Goal: Task Accomplishment & Management: Complete application form

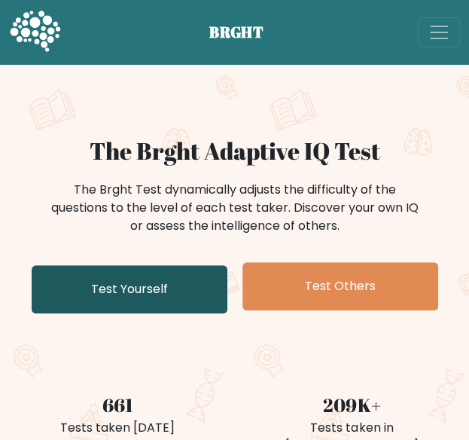
click at [160, 293] on link "Test Yourself" at bounding box center [130, 289] width 196 height 48
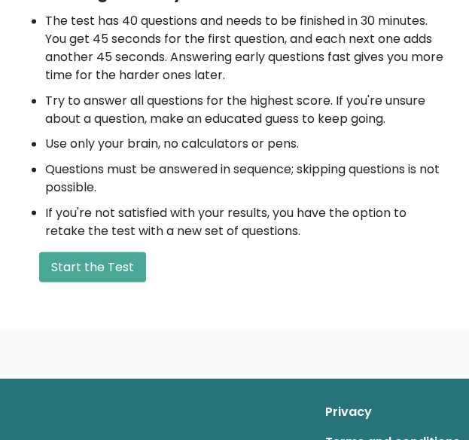
scroll to position [527, 0]
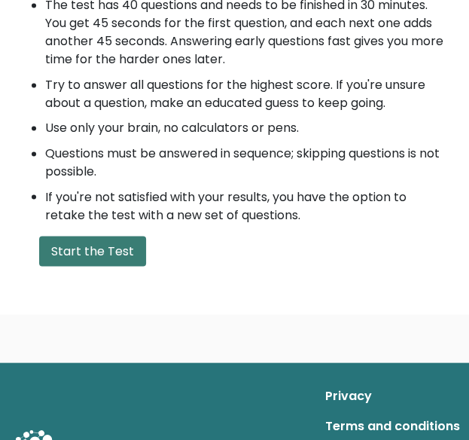
click at [128, 248] on button "Start the Test" at bounding box center [92, 251] width 107 height 30
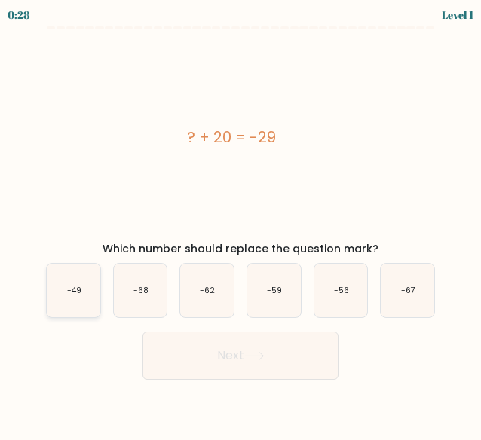
click at [81, 299] on icon "-49" at bounding box center [73, 290] width 53 height 53
click at [240, 224] on input "a. -49" at bounding box center [240, 222] width 1 height 4
radio input "true"
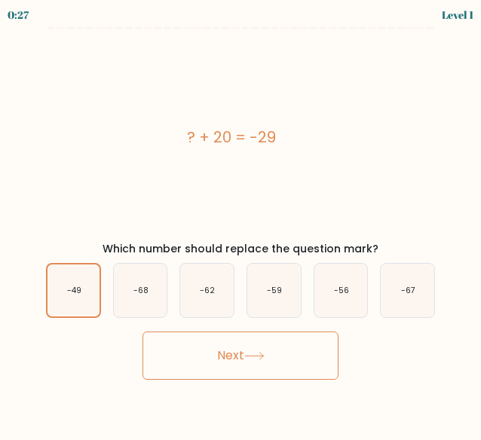
click at [243, 347] on button "Next" at bounding box center [240, 355] width 196 height 48
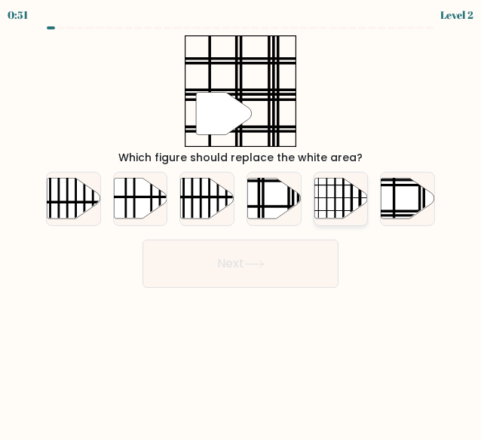
click at [330, 189] on icon at bounding box center [340, 198] width 53 height 41
click at [241, 220] on input "e." at bounding box center [240, 222] width 1 height 4
radio input "true"
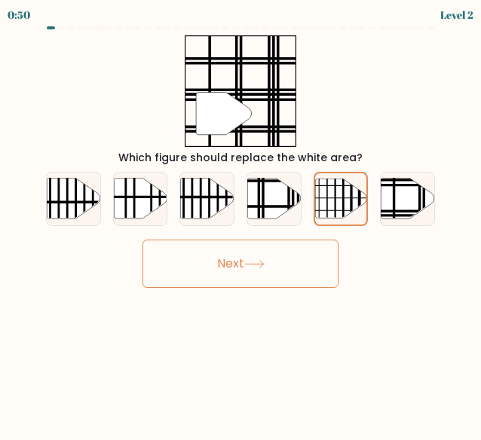
click at [313, 267] on button "Next" at bounding box center [240, 264] width 196 height 48
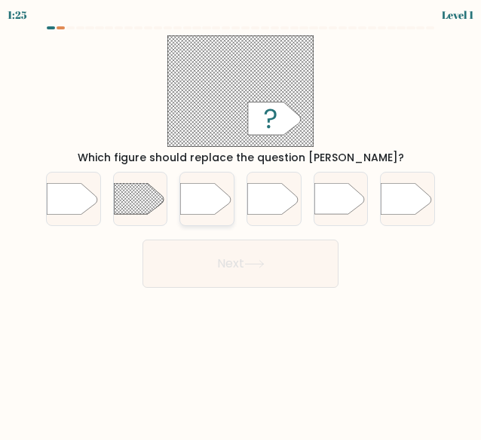
click at [193, 195] on icon at bounding box center [206, 198] width 50 height 31
click at [240, 220] on input "c." at bounding box center [240, 222] width 1 height 4
radio input "true"
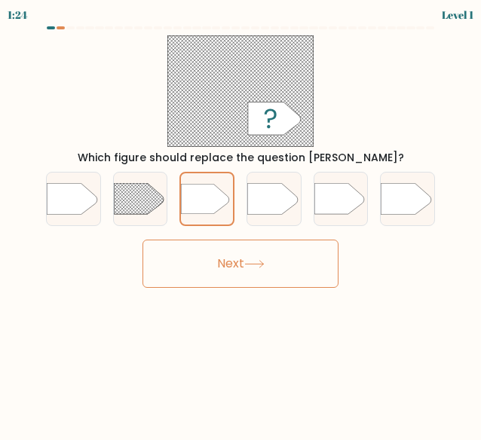
click at [169, 197] on div "b." at bounding box center [140, 199] width 67 height 55
click at [271, 126] on icon at bounding box center [274, 118] width 53 height 33
click at [306, 114] on rect at bounding box center [240, 90] width 146 height 111
click at [368, 103] on div "Which figure should replace the question mark?" at bounding box center [240, 100] width 407 height 130
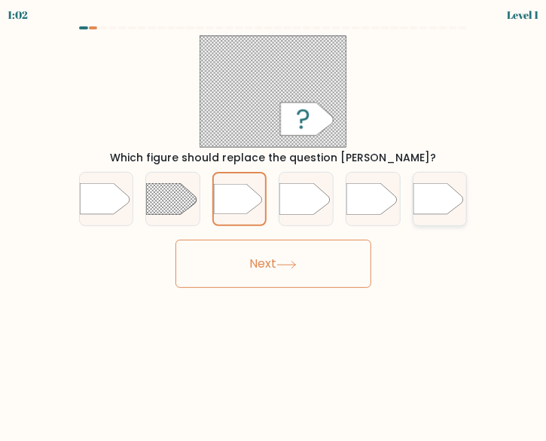
click at [441, 198] on icon at bounding box center [438, 198] width 50 height 31
click at [274, 221] on input "f." at bounding box center [273, 223] width 1 height 4
radio input "true"
click at [375, 199] on icon at bounding box center [371, 198] width 50 height 31
click at [274, 221] on input "e." at bounding box center [273, 223] width 1 height 4
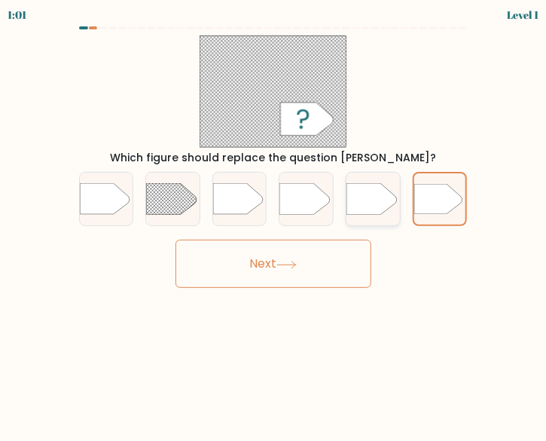
radio input "true"
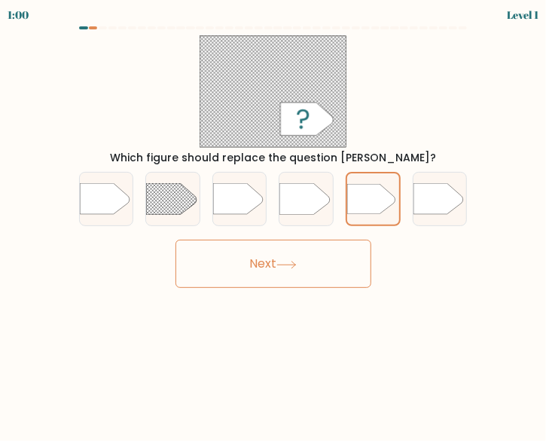
click at [305, 277] on button "Next" at bounding box center [273, 264] width 196 height 48
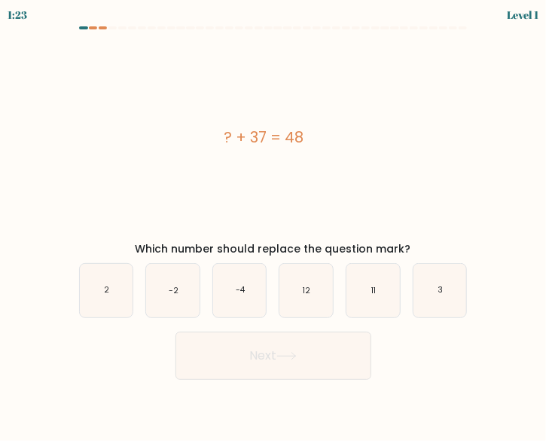
click at [410, 109] on div "? + 37 = 48" at bounding box center [264, 136] width 395 height 203
click at [391, 299] on icon "11" at bounding box center [372, 290] width 53 height 53
click at [274, 224] on input "e. 11" at bounding box center [273, 223] width 1 height 4
radio input "true"
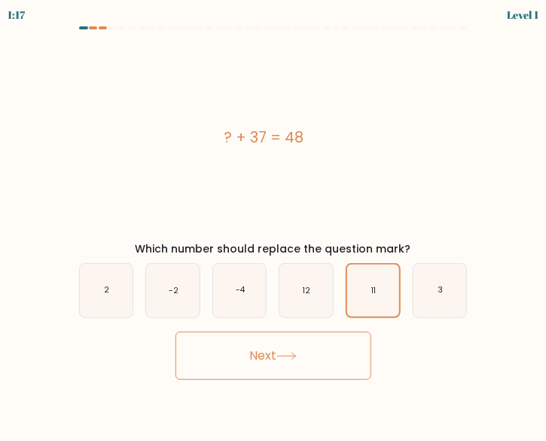
click at [331, 364] on button "Next" at bounding box center [273, 355] width 196 height 48
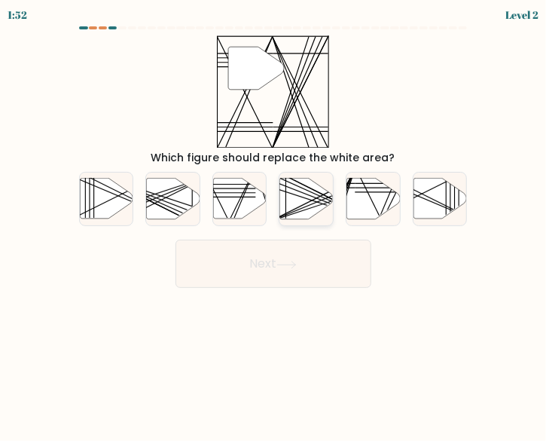
click at [282, 197] on icon at bounding box center [306, 198] width 53 height 41
click at [274, 221] on input "d." at bounding box center [273, 223] width 1 height 4
radio input "true"
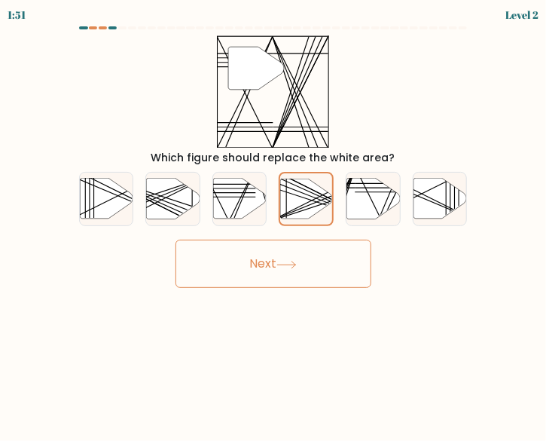
click at [279, 260] on button "Next" at bounding box center [273, 264] width 196 height 48
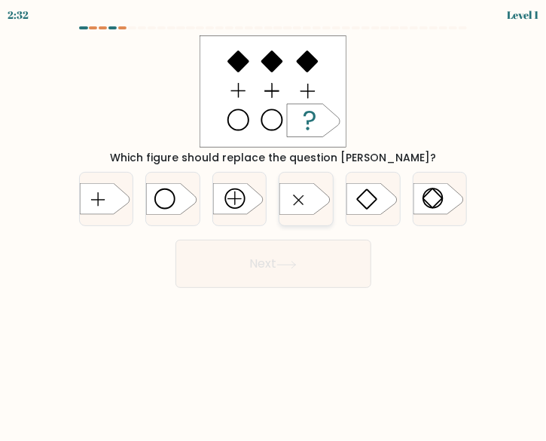
click at [297, 189] on icon at bounding box center [305, 198] width 50 height 31
click at [274, 221] on input "d." at bounding box center [273, 223] width 1 height 4
radio input "true"
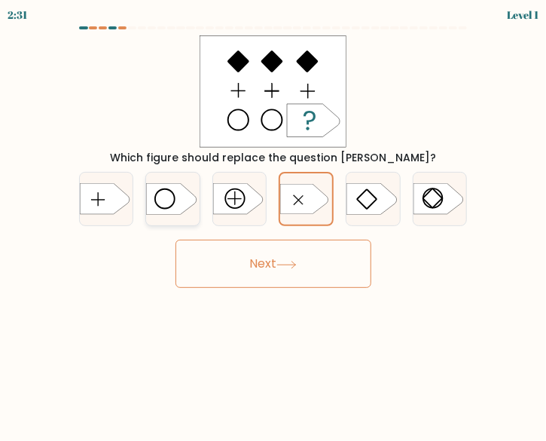
click at [192, 197] on icon at bounding box center [171, 198] width 50 height 31
click at [273, 221] on input "b." at bounding box center [273, 223] width 1 height 4
radio input "true"
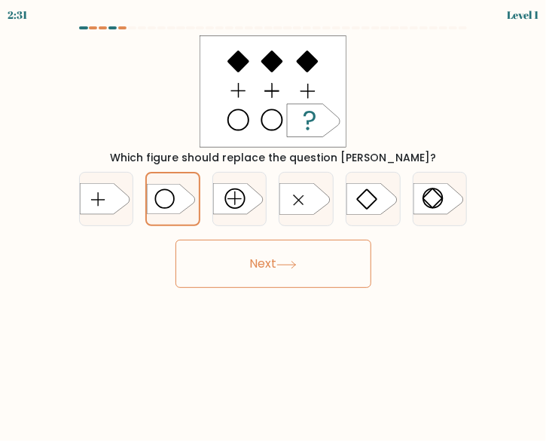
click at [259, 260] on button "Next" at bounding box center [273, 264] width 196 height 48
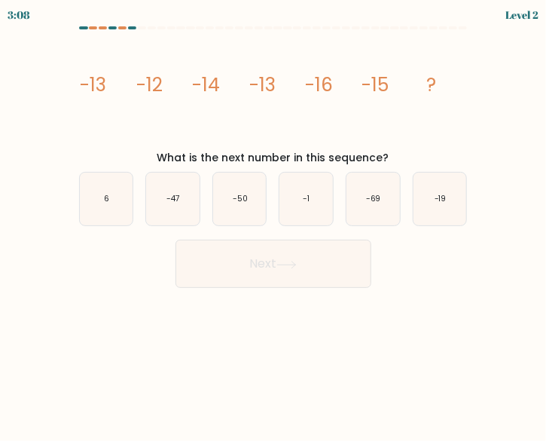
click at [17, 299] on body "3:08 Level 2" at bounding box center [273, 220] width 546 height 441
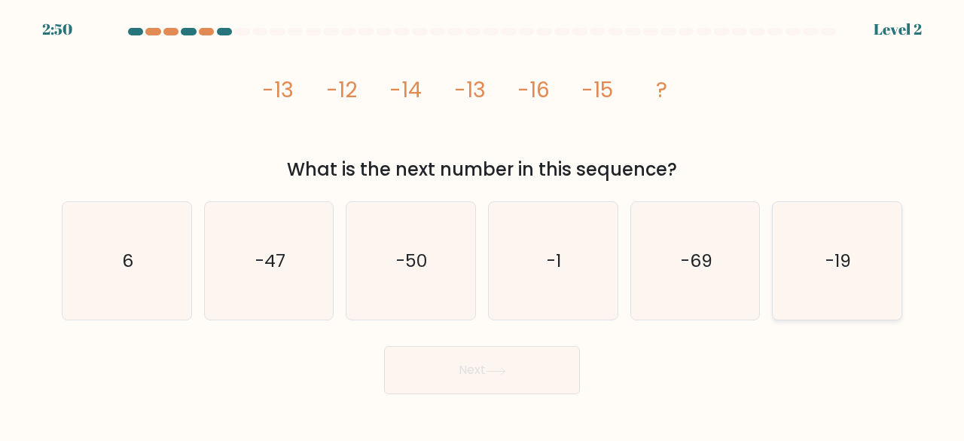
click at [480, 239] on icon "-19" at bounding box center [837, 261] width 118 height 118
click at [480, 224] on input "f. -19" at bounding box center [482, 223] width 1 height 4
radio input "true"
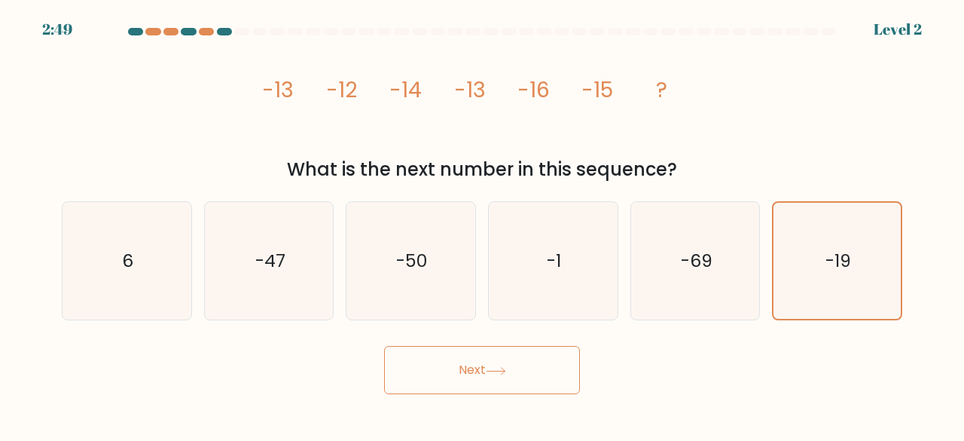
click at [480, 365] on button "Next" at bounding box center [482, 370] width 196 height 48
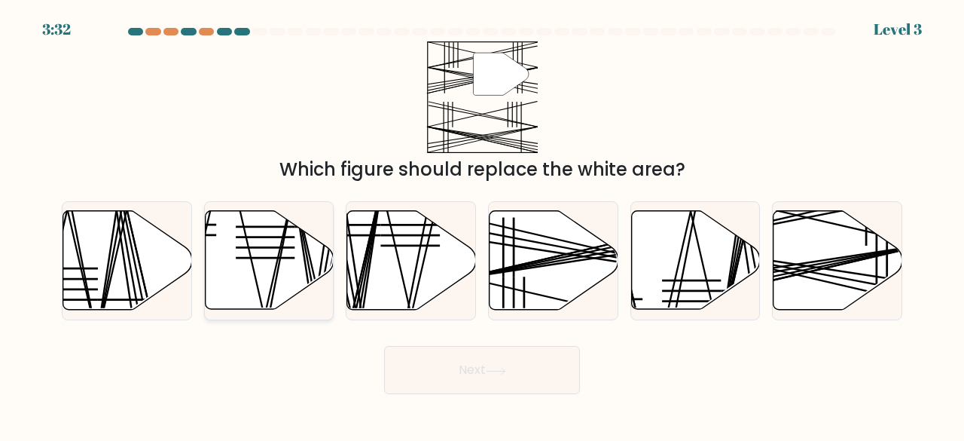
click at [290, 248] on line at bounding box center [265, 248] width 59 height 0
click at [480, 224] on input "b." at bounding box center [482, 223] width 1 height 4
radio input "true"
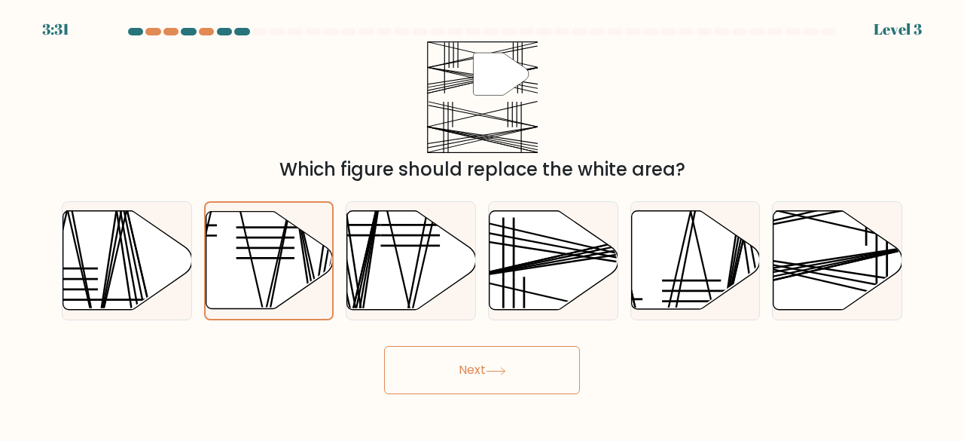
click at [480, 364] on button "Next" at bounding box center [482, 370] width 196 height 48
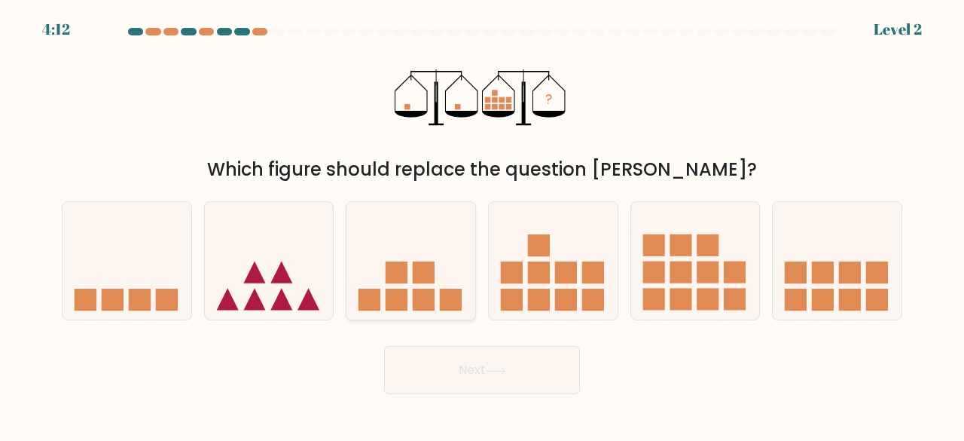
click at [449, 282] on icon at bounding box center [410, 260] width 129 height 106
click at [480, 224] on input "c." at bounding box center [482, 223] width 1 height 4
radio input "true"
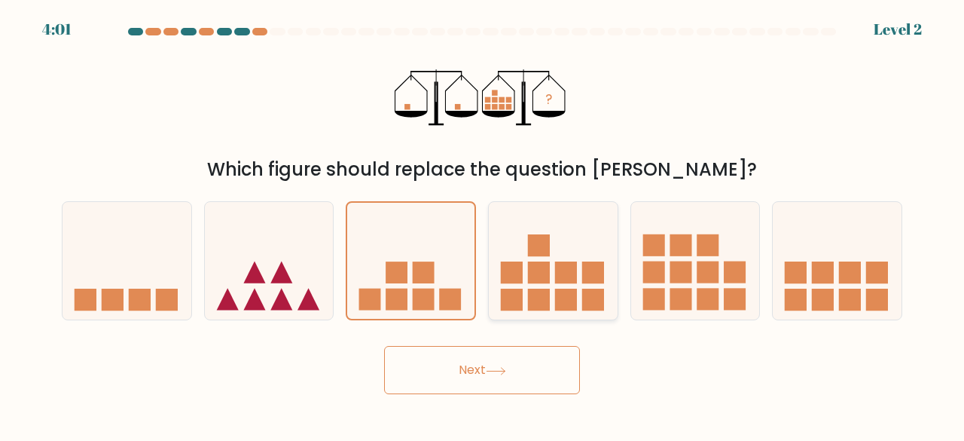
click at [480, 282] on rect at bounding box center [539, 272] width 22 height 22
click at [480, 224] on input "d." at bounding box center [482, 223] width 1 height 4
radio input "true"
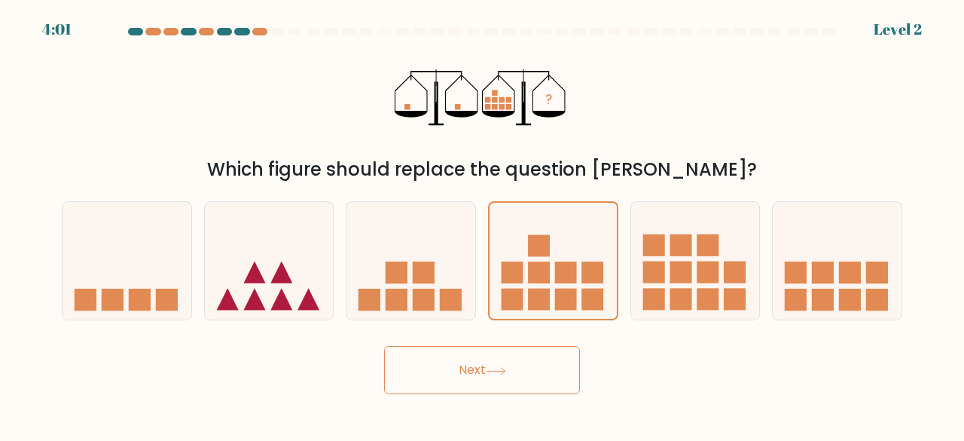
click at [480, 367] on button "Next" at bounding box center [482, 370] width 196 height 48
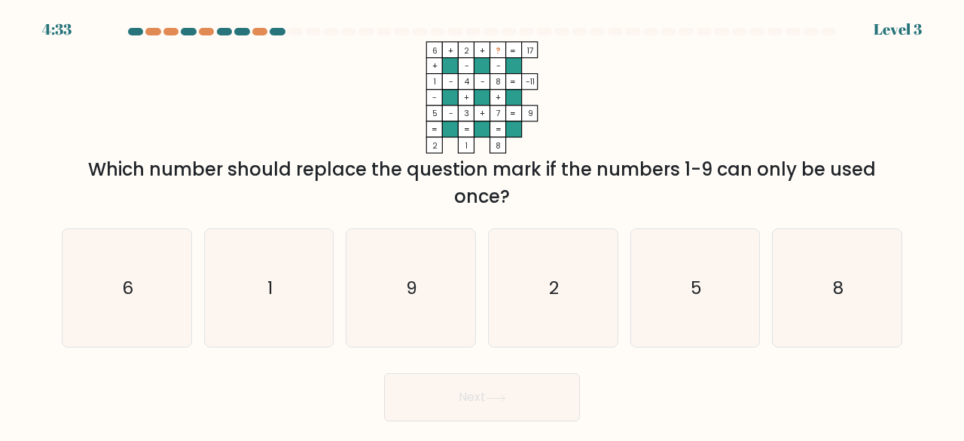
click at [276, 143] on icon "6 + 2 + ? 17 + - - 1 - 4 - 8 -11 - + + 5 - 3 + 7 = 9 = = = = 2 1 8 =" at bounding box center [482, 97] width 452 height 112
click at [389, 284] on icon "9" at bounding box center [411, 288] width 118 height 118
click at [480, 224] on input "c. 9" at bounding box center [482, 223] width 1 height 4
radio input "true"
click at [448, 407] on button "Next" at bounding box center [482, 397] width 196 height 48
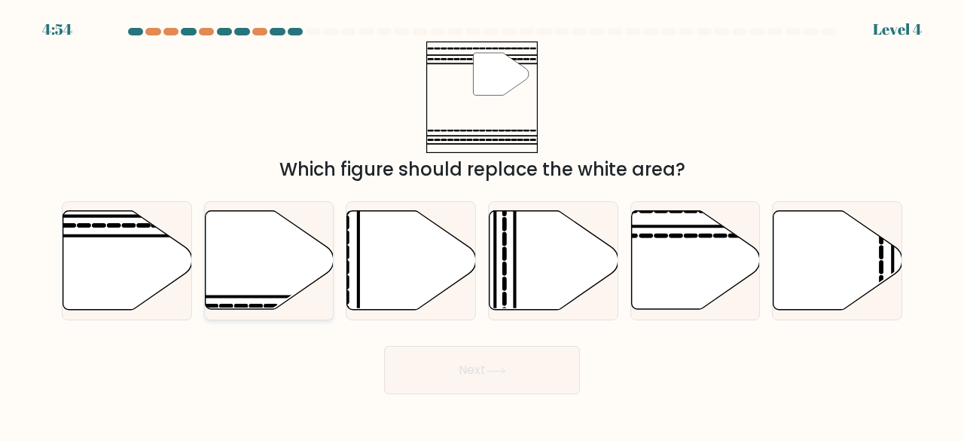
click at [261, 260] on icon at bounding box center [269, 260] width 129 height 99
click at [480, 224] on input "b." at bounding box center [482, 223] width 1 height 4
radio input "true"
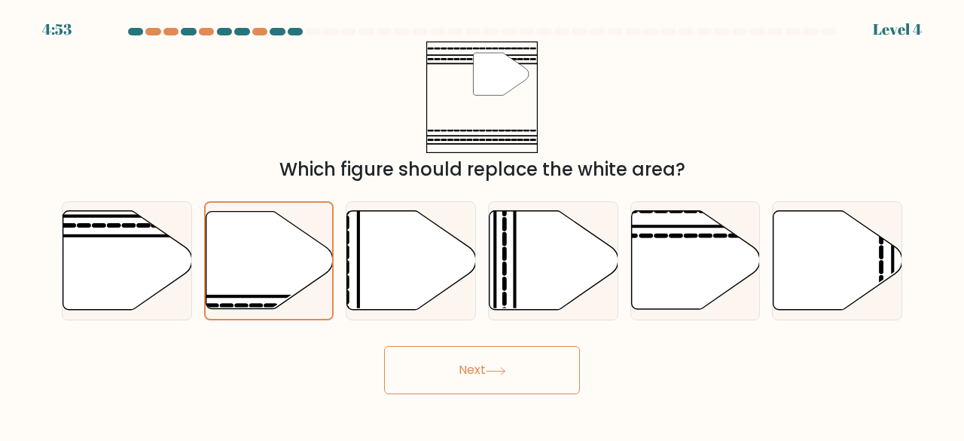
click at [480, 362] on button "Next" at bounding box center [482, 370] width 196 height 48
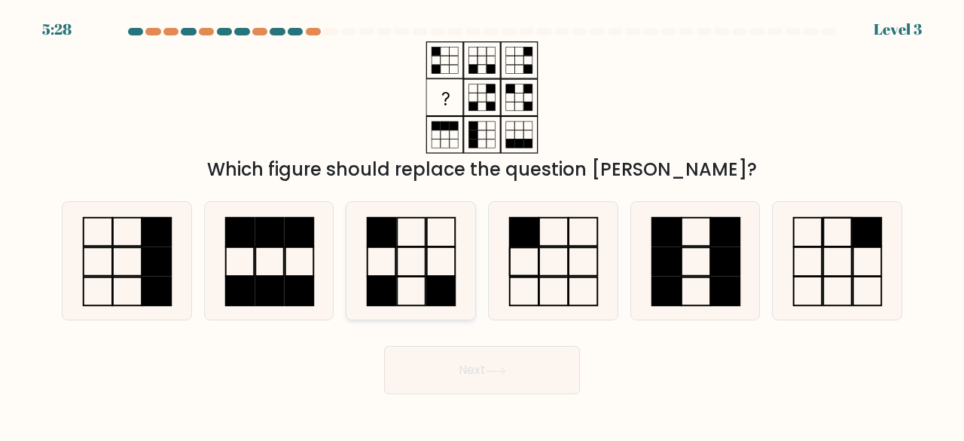
click at [405, 271] on icon at bounding box center [411, 261] width 118 height 118
click at [480, 224] on input "c." at bounding box center [482, 223] width 1 height 4
radio input "true"
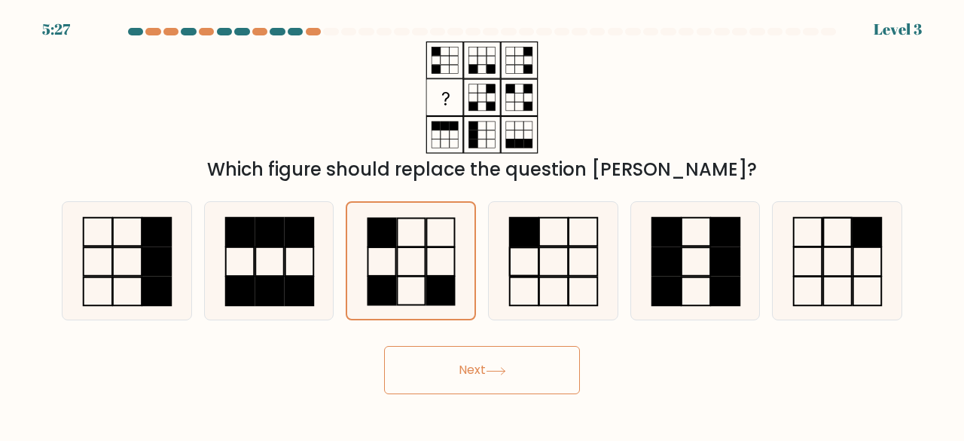
click at [444, 370] on button "Next" at bounding box center [482, 370] width 196 height 48
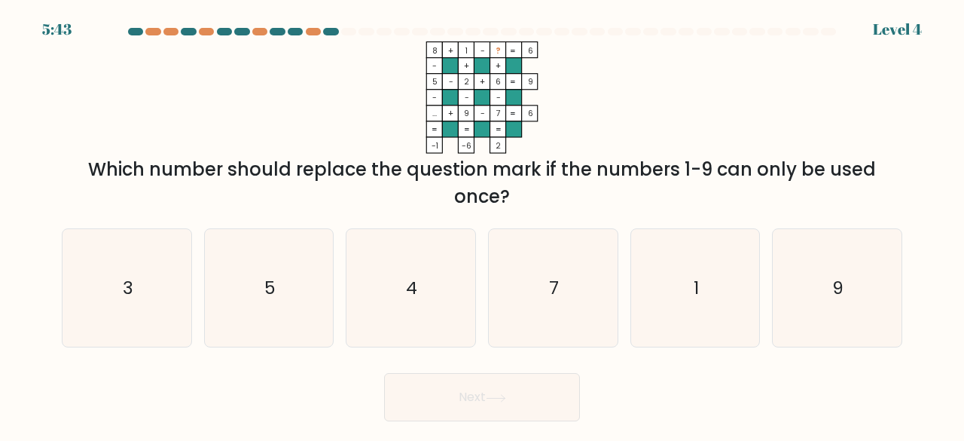
click at [335, 219] on div "a. 3 b. 5 c. 4 d." at bounding box center [482, 282] width 853 height 132
click at [145, 271] on icon "3" at bounding box center [127, 288] width 118 height 118
click at [480, 224] on input "a. 3" at bounding box center [482, 223] width 1 height 4
radio input "true"
click at [480, 395] on button "Next" at bounding box center [482, 397] width 196 height 48
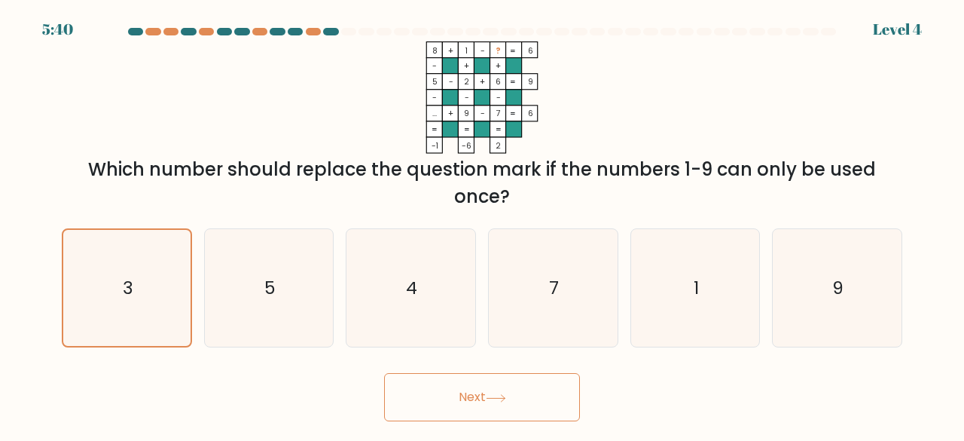
click at [479, 399] on button "Next" at bounding box center [482, 397] width 196 height 48
click at [480, 385] on button "Next" at bounding box center [482, 397] width 196 height 48
click at [480, 272] on div "d. 7" at bounding box center [553, 288] width 142 height 120
click at [420, 294] on icon "4" at bounding box center [411, 288] width 118 height 118
click at [480, 224] on input "c. 4" at bounding box center [482, 223] width 1 height 4
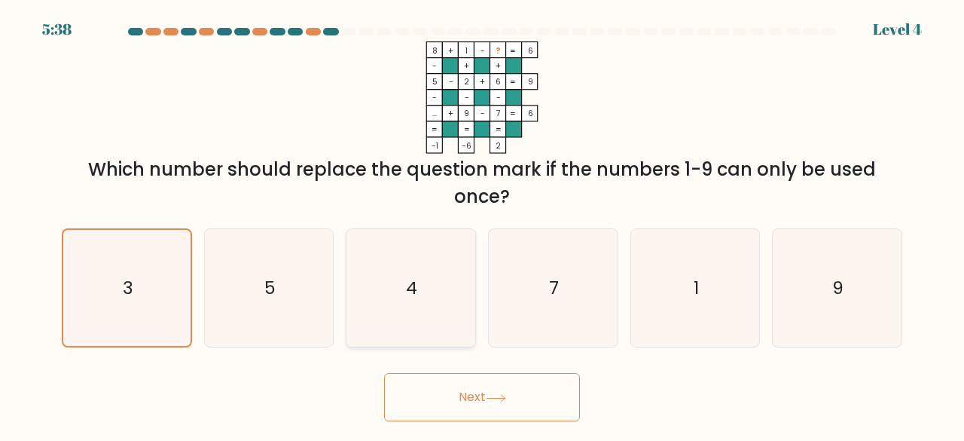
radio input "true"
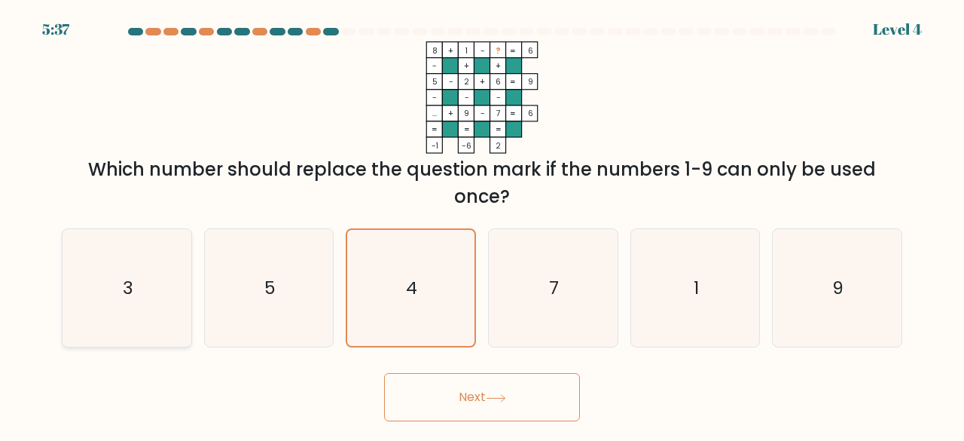
click at [186, 266] on div "3" at bounding box center [127, 288] width 130 height 120
click at [480, 224] on input "a. 3" at bounding box center [482, 223] width 1 height 4
radio input "true"
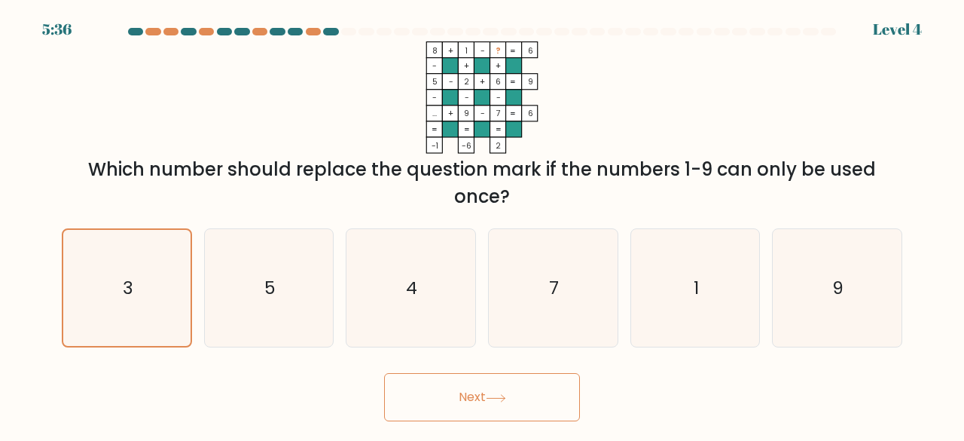
click at [480, 408] on button "Next" at bounding box center [482, 397] width 196 height 48
click at [480, 401] on button "Next" at bounding box center [482, 397] width 196 height 48
click at [429, 316] on icon "4" at bounding box center [411, 288] width 118 height 118
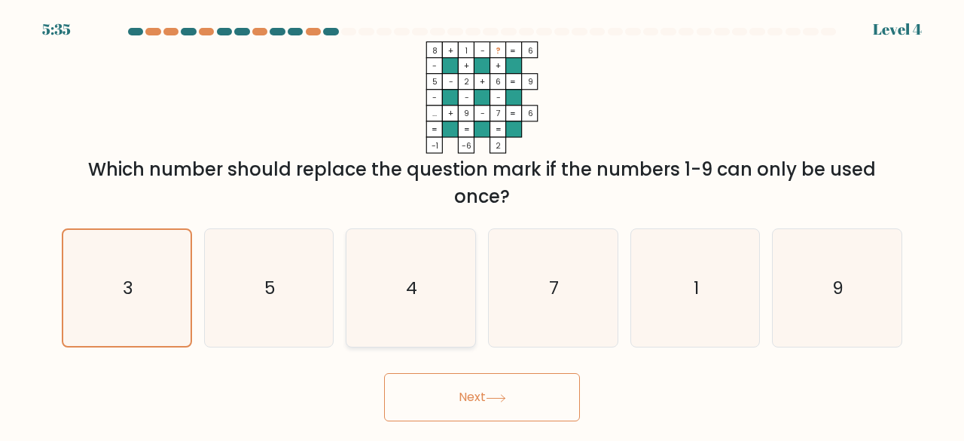
click at [480, 224] on input "c. 4" at bounding box center [482, 223] width 1 height 4
radio input "true"
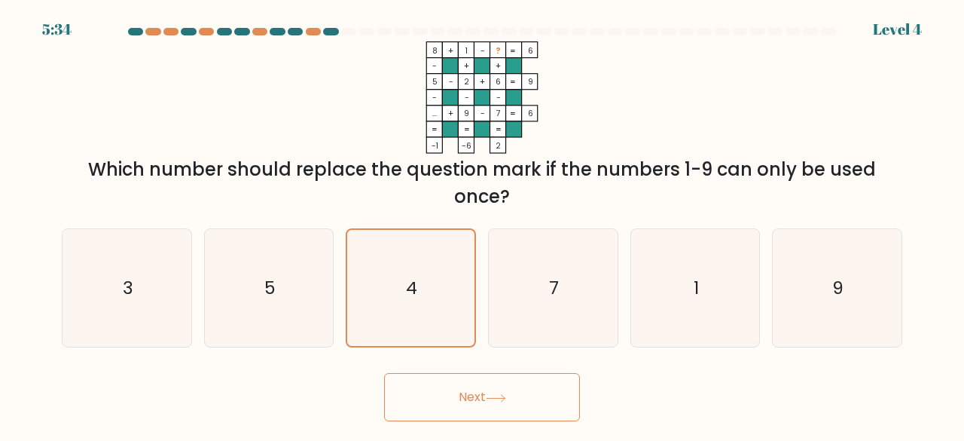
click at [449, 407] on button "Next" at bounding box center [482, 397] width 196 height 48
click at [480, 301] on icon "7" at bounding box center [553, 288] width 118 height 118
click at [480, 224] on input "d. 7" at bounding box center [482, 223] width 1 height 4
radio input "true"
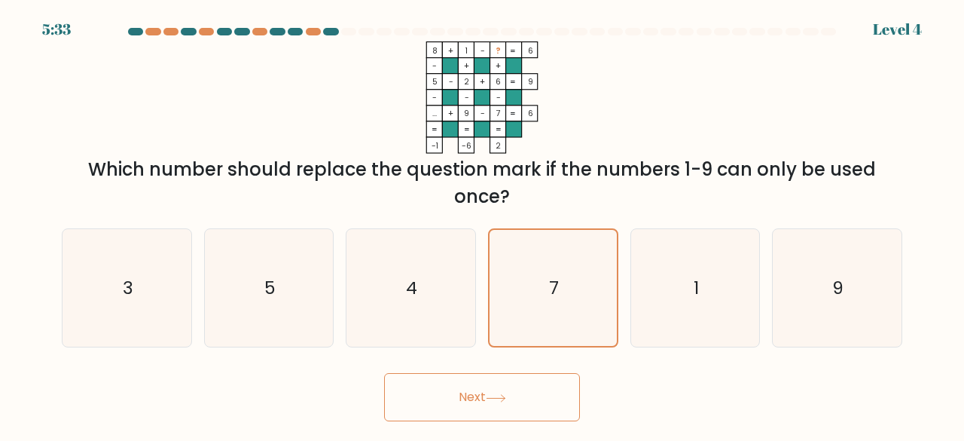
click at [480, 389] on button "Next" at bounding box center [482, 397] width 196 height 48
click at [480, 285] on div "1" at bounding box center [695, 288] width 130 height 120
click at [480, 224] on input "e. 1" at bounding box center [482, 223] width 1 height 4
radio input "true"
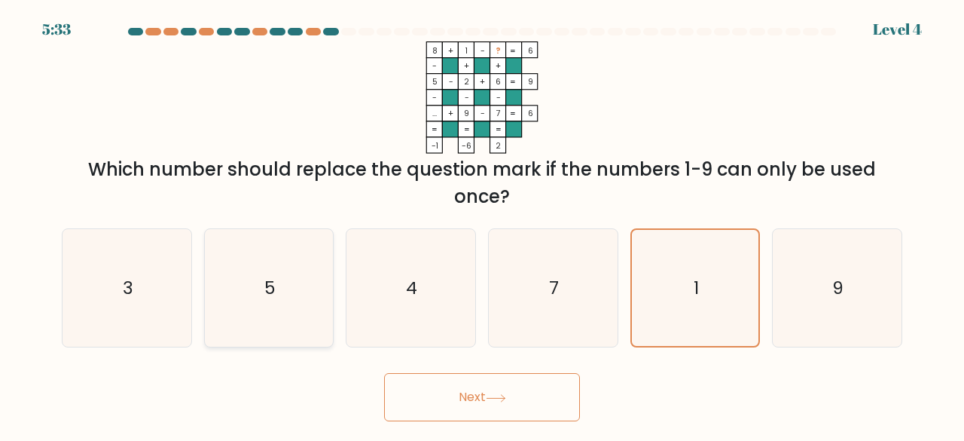
click at [297, 296] on icon "5" at bounding box center [269, 288] width 118 height 118
click at [480, 224] on input "b. 5" at bounding box center [482, 223] width 1 height 4
radio input "true"
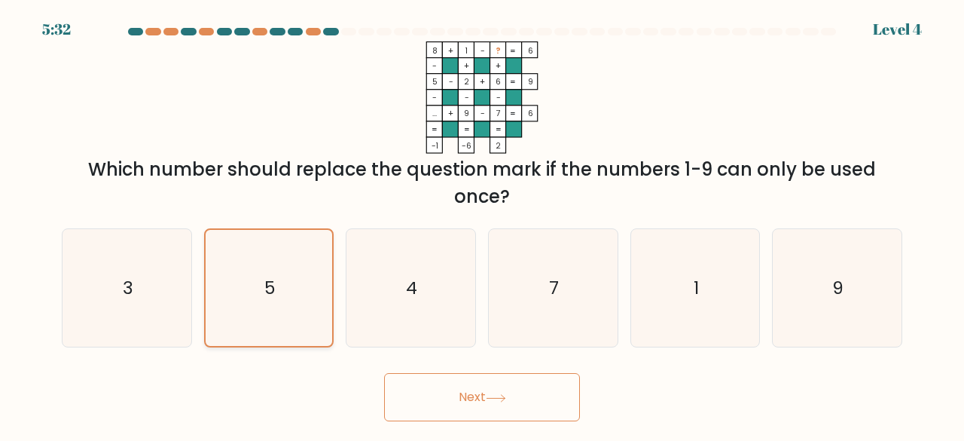
click at [297, 296] on icon "5" at bounding box center [269, 288] width 117 height 117
click at [480, 224] on input "b. 5" at bounding box center [482, 223] width 1 height 4
click at [295, 296] on icon "5" at bounding box center [269, 288] width 117 height 117
click at [480, 224] on input "b. 5" at bounding box center [482, 223] width 1 height 4
click at [134, 274] on icon "3" at bounding box center [127, 288] width 118 height 118
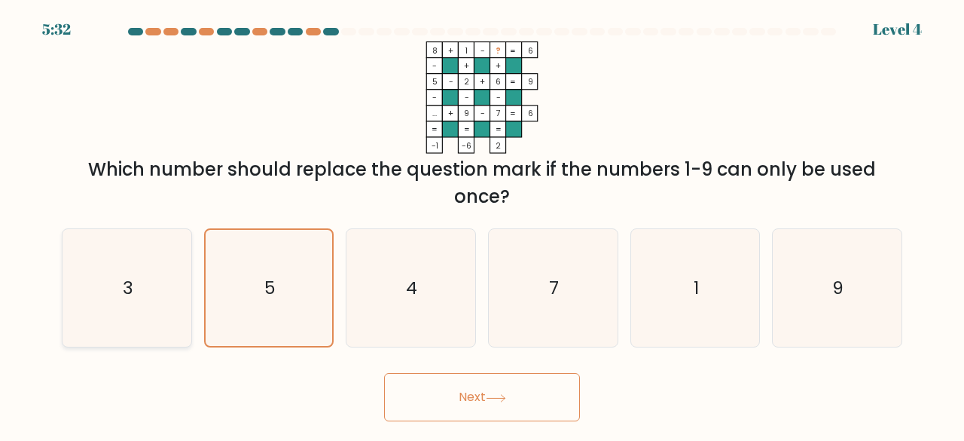
click at [480, 224] on input "a. 3" at bounding box center [482, 223] width 1 height 4
radio input "true"
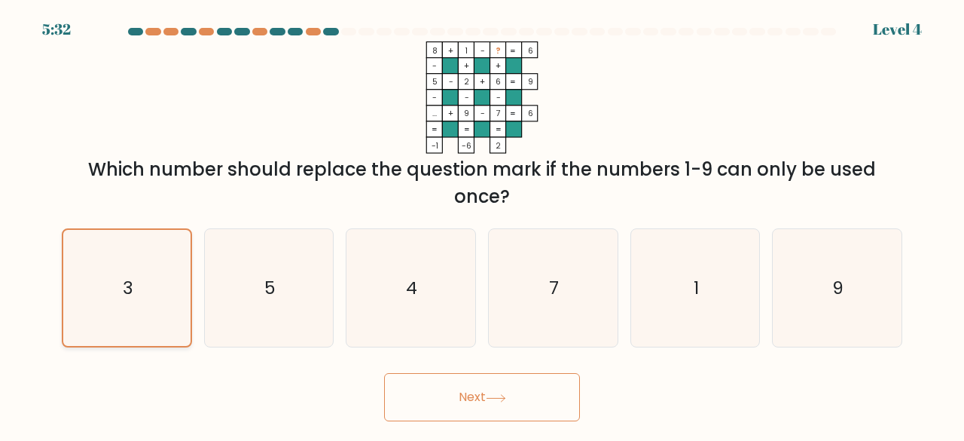
click at [134, 274] on icon "3" at bounding box center [127, 288] width 117 height 117
click at [480, 224] on input "a. 3" at bounding box center [482, 223] width 1 height 4
click at [468, 401] on button "Next" at bounding box center [482, 397] width 196 height 48
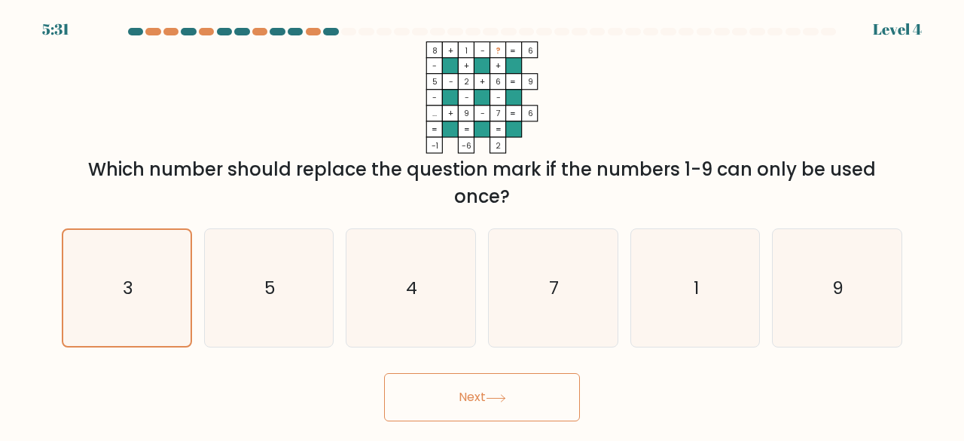
click at [468, 401] on button "Next" at bounding box center [482, 397] width 196 height 48
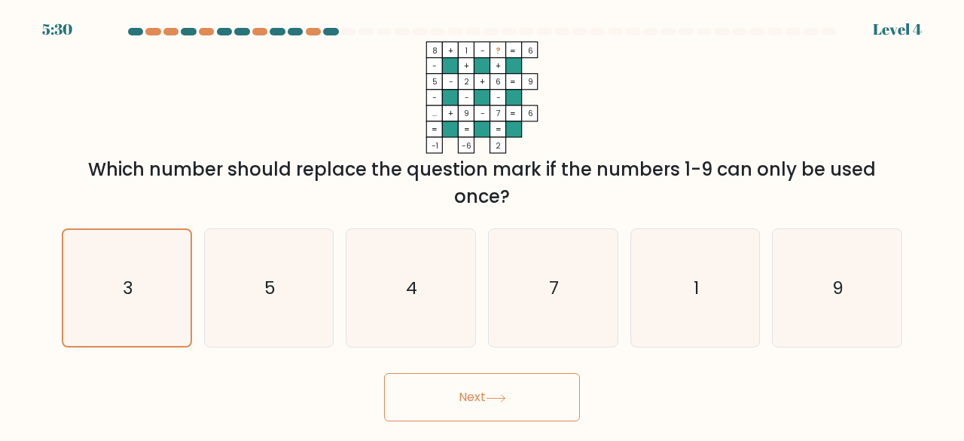
click at [467, 401] on button "Next" at bounding box center [482, 397] width 196 height 48
click at [480, 258] on icon "1" at bounding box center [695, 288] width 118 height 118
click at [480, 224] on input "e. 1" at bounding box center [482, 223] width 1 height 4
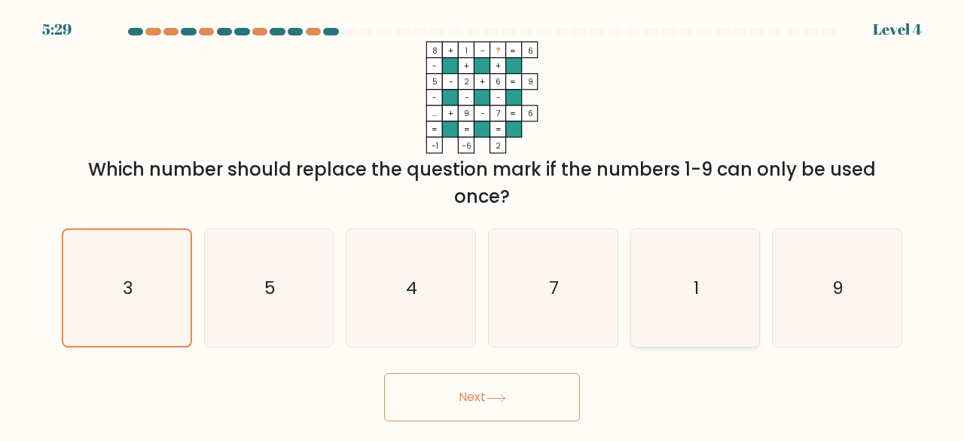
radio input "true"
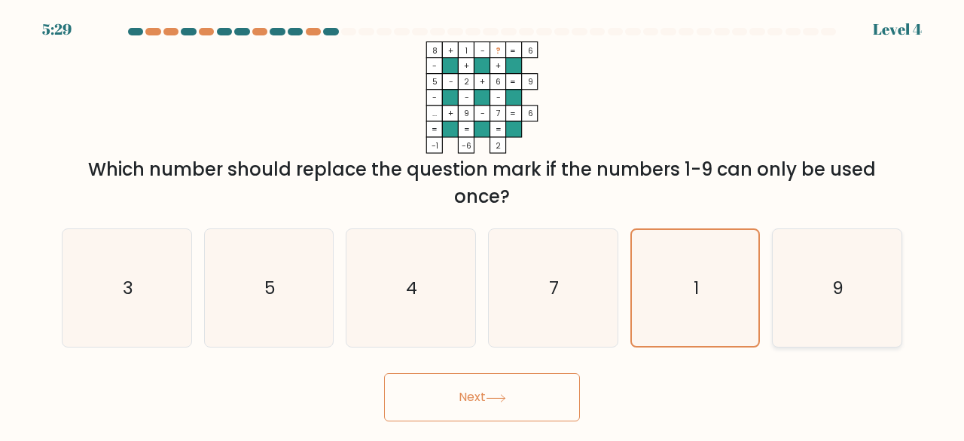
click at [480, 291] on icon "9" at bounding box center [837, 288] width 118 height 118
click at [480, 224] on input "f. 9" at bounding box center [482, 223] width 1 height 4
radio input "true"
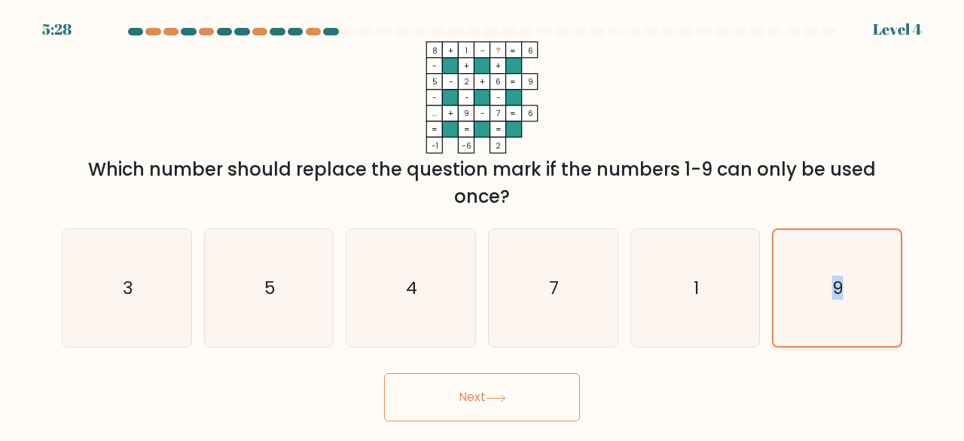
drag, startPoint x: 819, startPoint y: 291, endPoint x: 637, endPoint y: 358, distance: 193.5
click at [480, 291] on icon "9" at bounding box center [837, 288] width 117 height 117
click at [480, 224] on input "f. 9" at bounding box center [482, 223] width 1 height 4
click at [480, 383] on button "Next" at bounding box center [482, 397] width 196 height 48
click at [480, 361] on form at bounding box center [482, 224] width 964 height 393
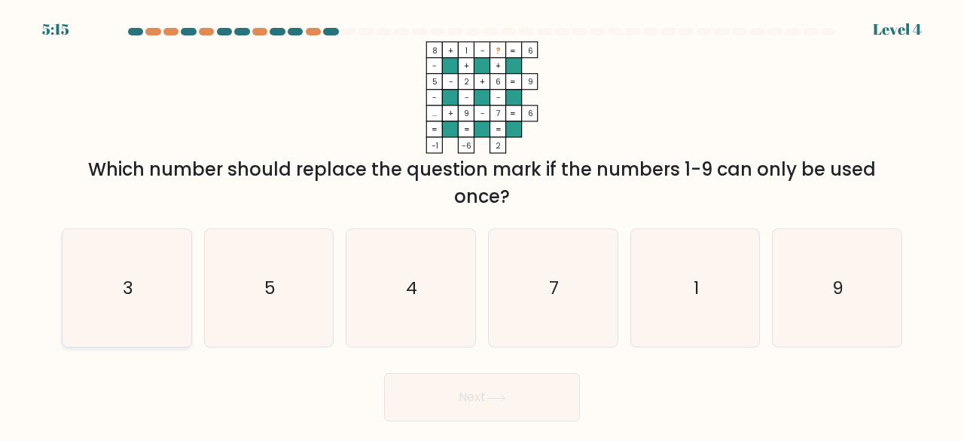
click at [165, 281] on icon "3" at bounding box center [127, 288] width 118 height 118
click at [482, 224] on input "a. 3" at bounding box center [482, 223] width 1 height 4
radio input "true"
click at [442, 392] on button "Next" at bounding box center [482, 397] width 196 height 48
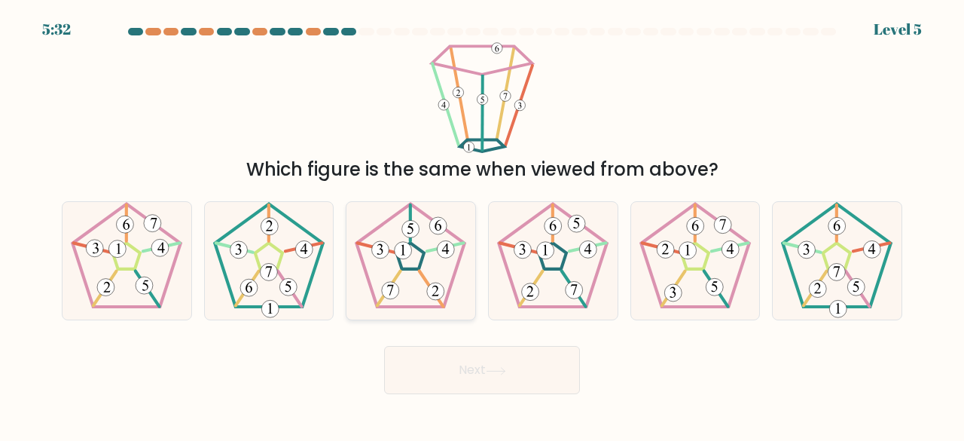
click at [374, 243] on icon at bounding box center [411, 261] width 118 height 118
click at [482, 224] on input "c." at bounding box center [482, 223] width 1 height 4
radio input "true"
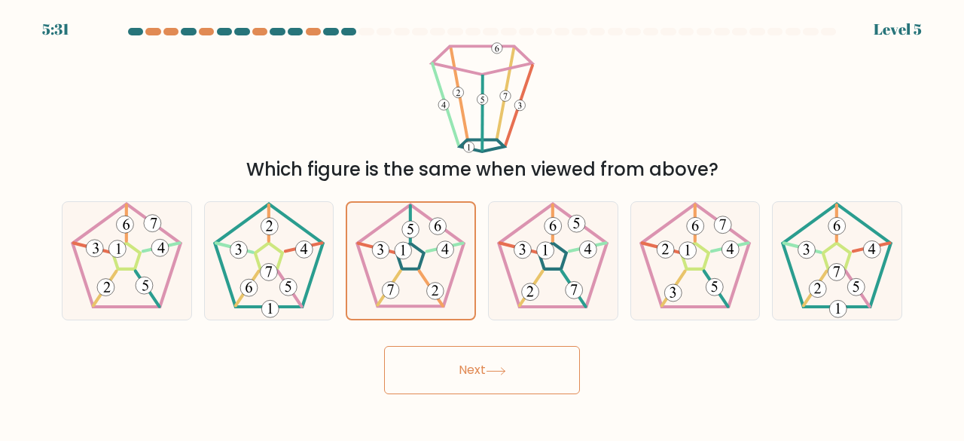
click at [458, 377] on button "Next" at bounding box center [482, 370] width 196 height 48
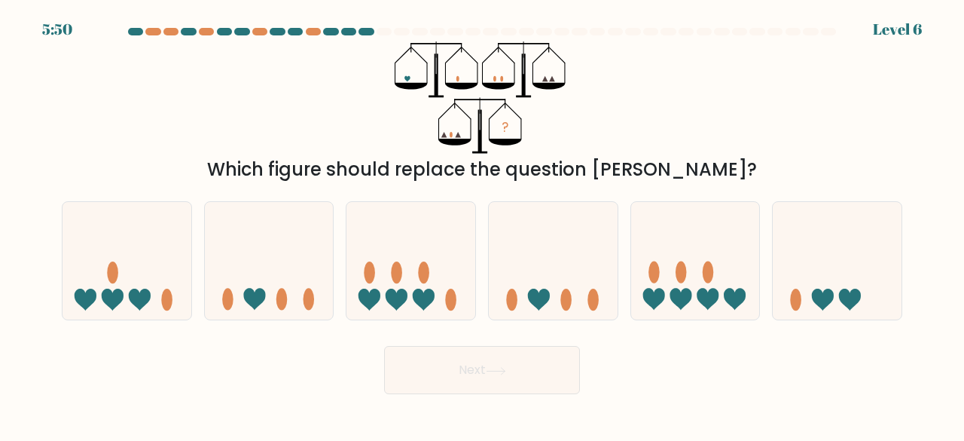
click at [342, 127] on div "? Which figure should replace the question mark?" at bounding box center [482, 112] width 859 height 142
click at [548, 267] on icon at bounding box center [553, 260] width 129 height 106
click at [483, 224] on input "d." at bounding box center [482, 223] width 1 height 4
radio input "true"
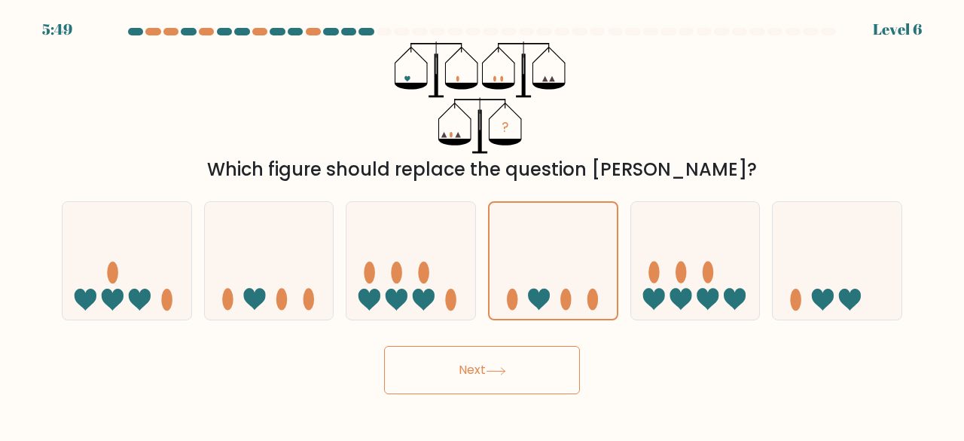
click at [532, 365] on button "Next" at bounding box center [482, 370] width 196 height 48
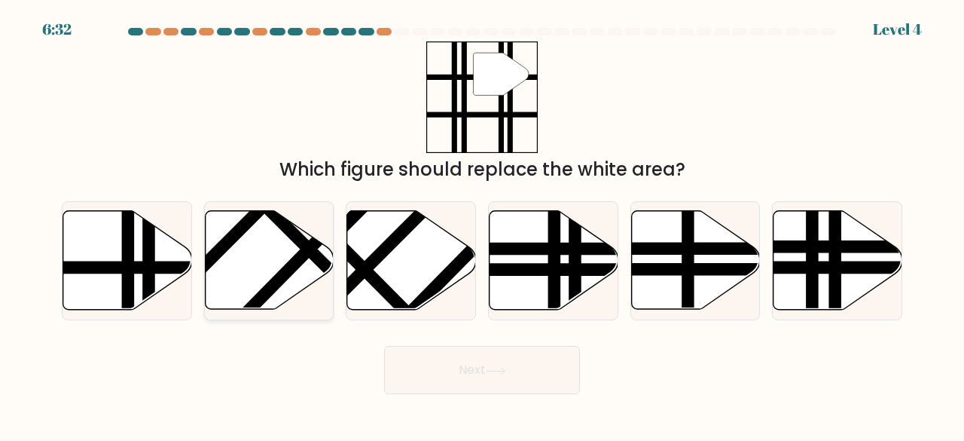
click at [231, 255] on icon at bounding box center [269, 260] width 129 height 99
click at [482, 224] on input "b." at bounding box center [482, 223] width 1 height 4
radio input "true"
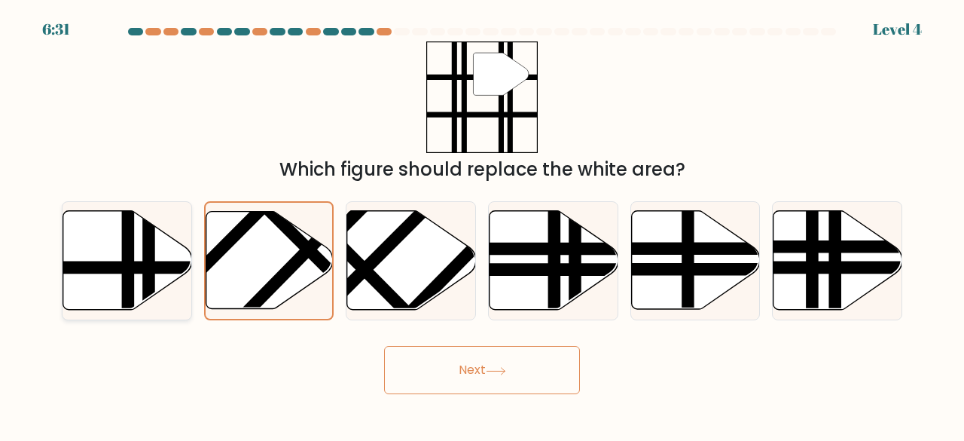
click at [169, 253] on icon at bounding box center [127, 260] width 129 height 99
click at [482, 224] on input "a." at bounding box center [482, 223] width 1 height 4
radio input "true"
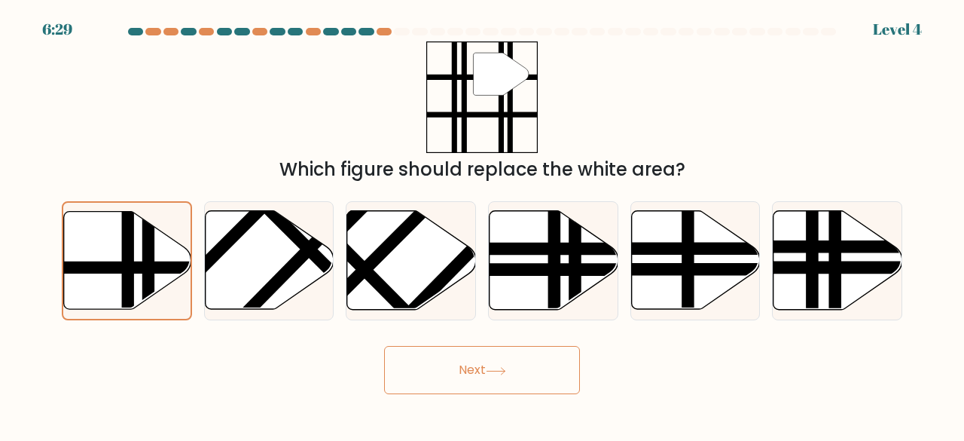
click at [487, 367] on button "Next" at bounding box center [482, 370] width 196 height 48
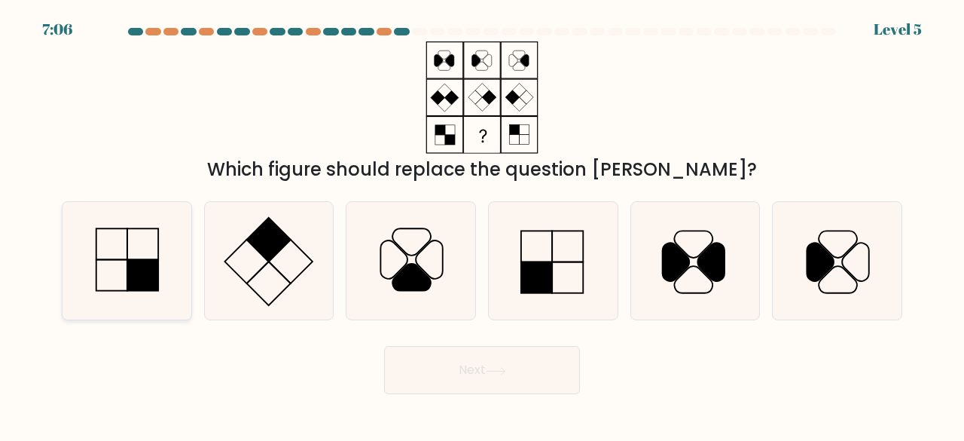
click at [138, 283] on rect at bounding box center [142, 275] width 31 height 31
click at [482, 224] on input "a." at bounding box center [482, 223] width 1 height 4
radio input "true"
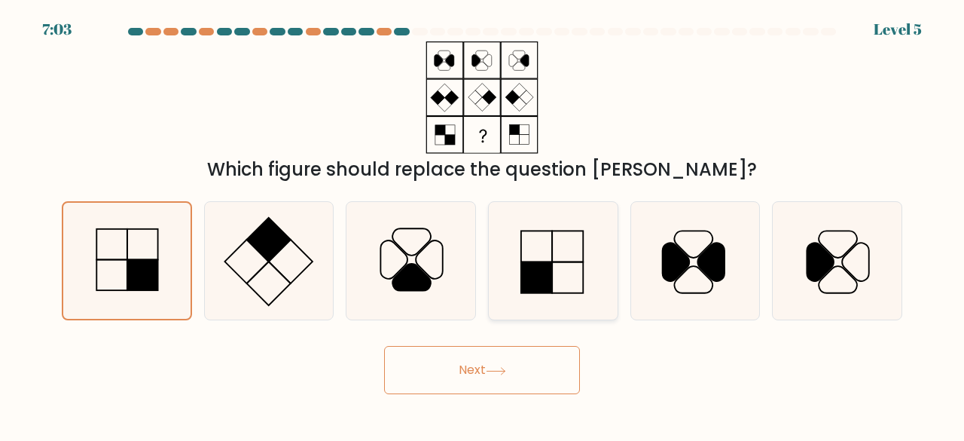
click at [539, 265] on rect at bounding box center [536, 277] width 31 height 31
click at [483, 224] on input "d." at bounding box center [482, 223] width 1 height 4
radio input "true"
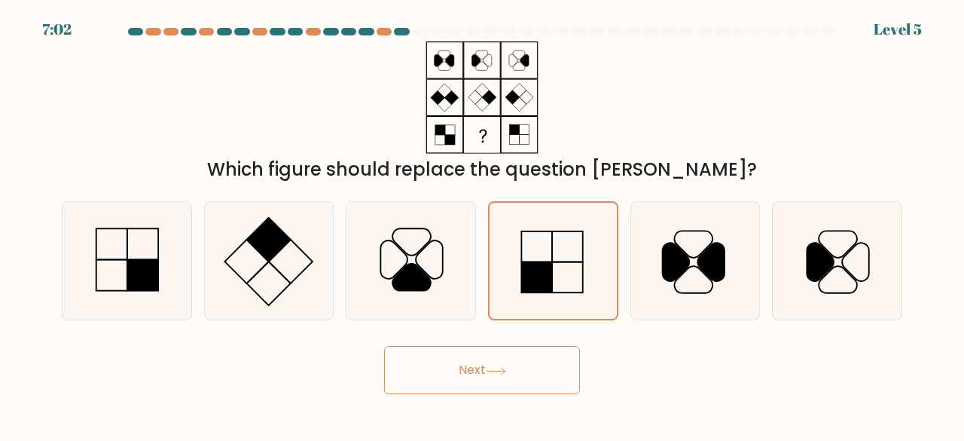
click at [505, 368] on icon at bounding box center [496, 371] width 20 height 8
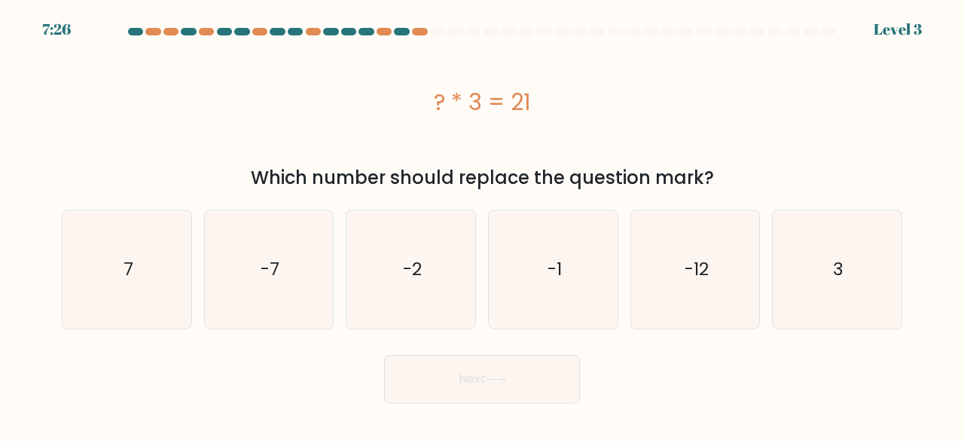
click at [310, 88] on div "? * 3 = 21" at bounding box center [482, 102] width 841 height 34
drag, startPoint x: 149, startPoint y: 276, endPoint x: 211, endPoint y: 294, distance: 64.4
click at [149, 276] on icon "7" at bounding box center [127, 269] width 118 height 118
click at [482, 224] on input "a. 7" at bounding box center [482, 223] width 1 height 4
radio input "true"
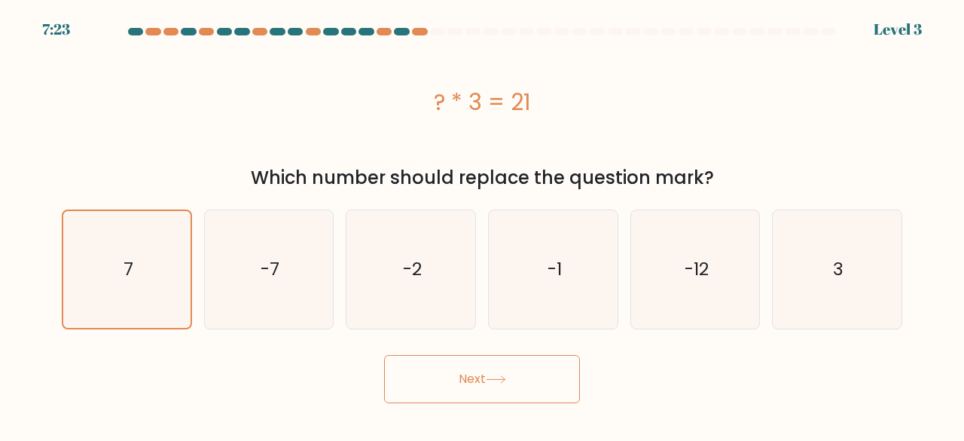
click at [468, 391] on button "Next" at bounding box center [482, 379] width 196 height 48
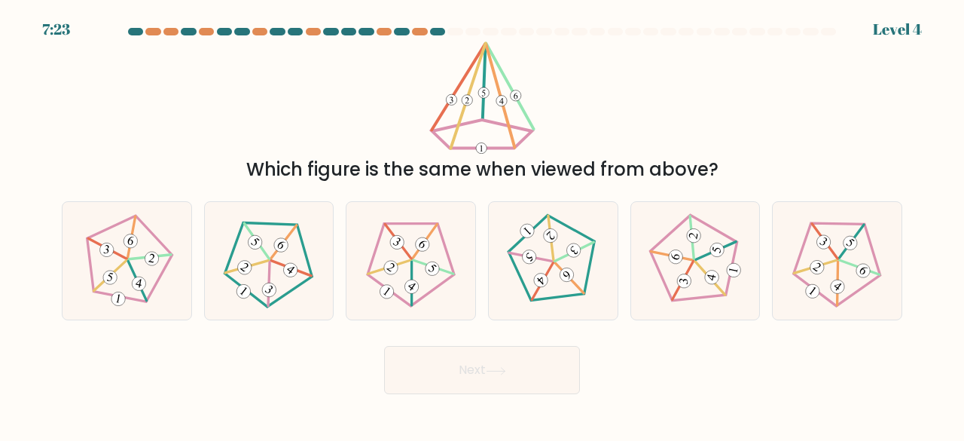
click at [226, 139] on div "Which figure is the same when viewed from above?" at bounding box center [482, 112] width 859 height 142
click at [682, 258] on 273 at bounding box center [675, 257] width 17 height 17
click at [483, 224] on input "e." at bounding box center [482, 223] width 1 height 4
radio input "true"
click at [515, 359] on button "Next" at bounding box center [482, 370] width 196 height 48
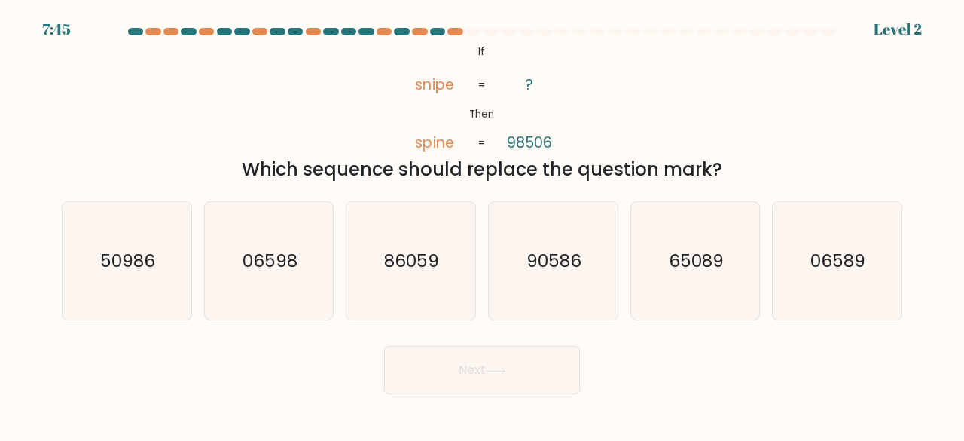
click at [366, 116] on div "@import url('https://fonts.googleapis.com/css?family=Abril+Fatface:400,100,100i…" at bounding box center [482, 112] width 859 height 142
click at [569, 282] on icon "90586" at bounding box center [553, 261] width 118 height 118
click at [483, 224] on input "d. 90586" at bounding box center [482, 223] width 1 height 4
radio input "true"
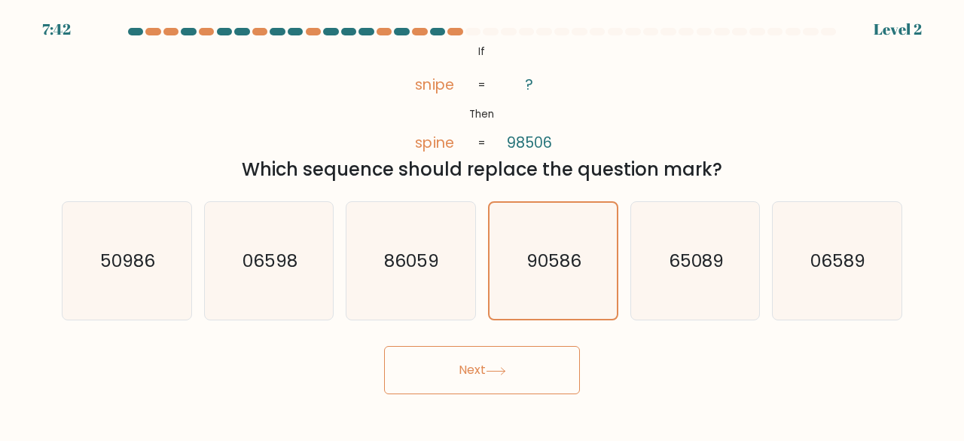
click at [526, 367] on button "Next" at bounding box center [482, 370] width 196 height 48
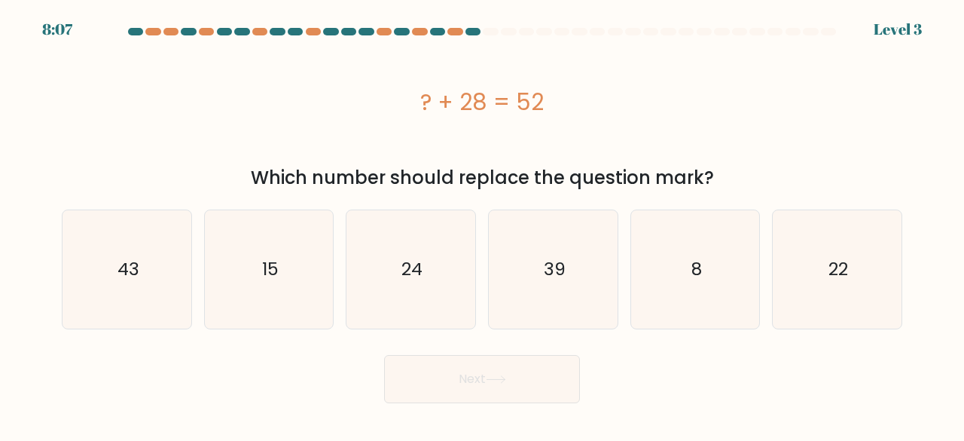
click at [319, 111] on div "? + 28 = 52" at bounding box center [482, 102] width 841 height 34
click at [352, 150] on div "? + 28 = 52" at bounding box center [482, 101] width 841 height 121
click at [398, 261] on icon "24" at bounding box center [411, 269] width 118 height 118
click at [482, 224] on input "c. 24" at bounding box center [482, 223] width 1 height 4
radio input "true"
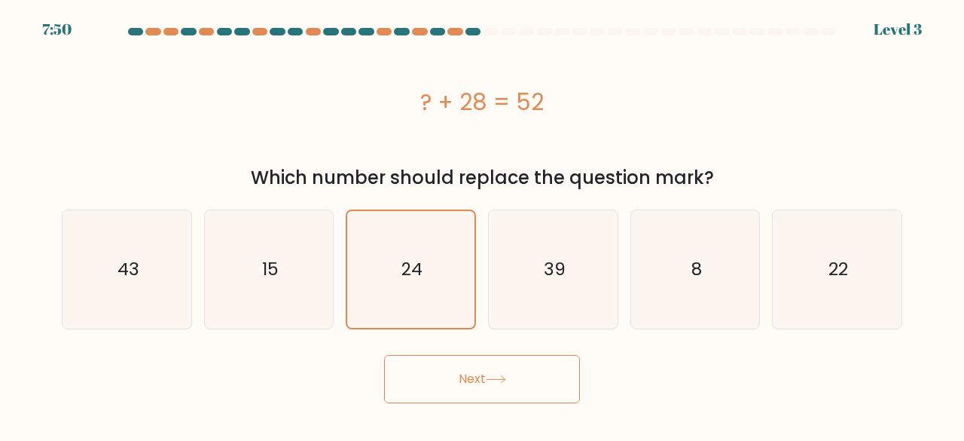
click at [468, 398] on button "Next" at bounding box center [482, 379] width 196 height 48
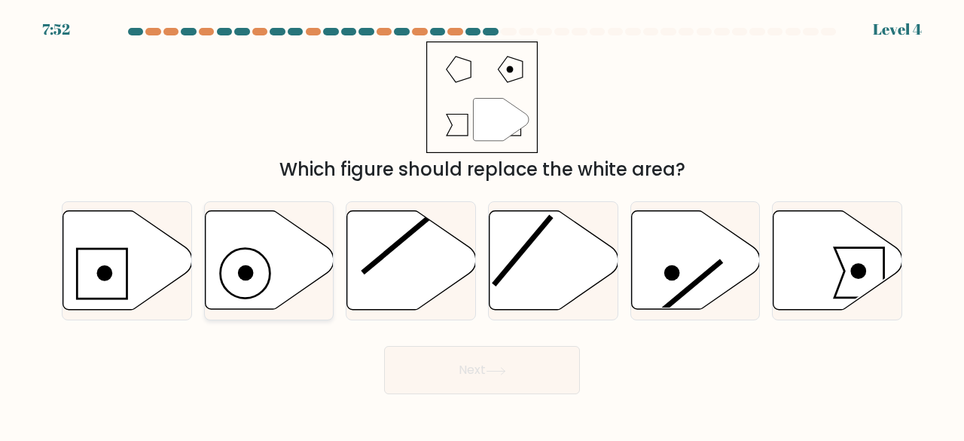
click at [268, 270] on circle at bounding box center [245, 274] width 50 height 50
click at [482, 224] on input "b." at bounding box center [482, 223] width 1 height 4
radio input "true"
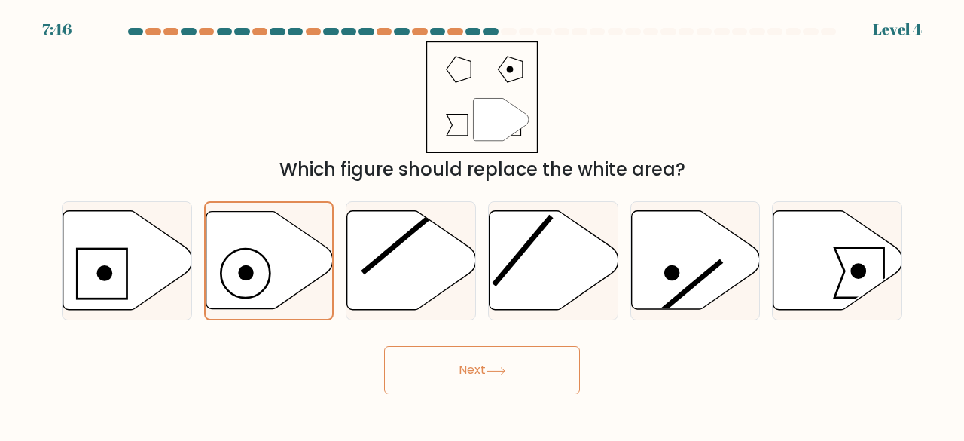
click at [133, 154] on div "" Which figure should replace the white area?" at bounding box center [482, 112] width 859 height 142
click at [113, 260] on icon at bounding box center [127, 260] width 129 height 99
click at [482, 224] on input "a." at bounding box center [482, 223] width 1 height 4
radio input "true"
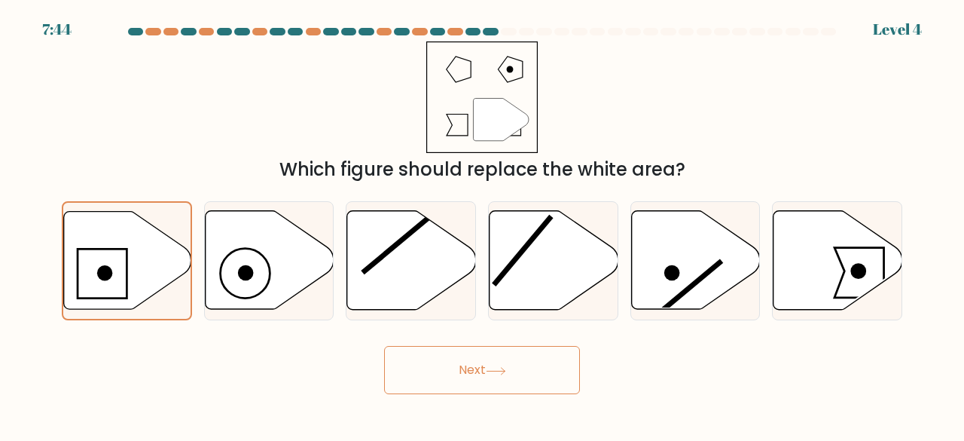
click at [488, 367] on button "Next" at bounding box center [482, 370] width 196 height 48
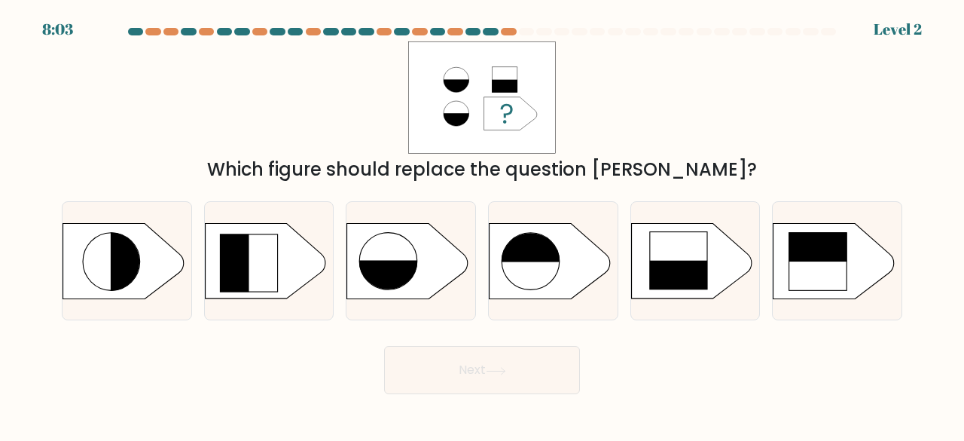
click at [304, 123] on div "Which figure should replace the question mark?" at bounding box center [482, 112] width 859 height 142
click at [263, 258] on rect at bounding box center [249, 262] width 59 height 59
click at [482, 224] on input "b." at bounding box center [482, 223] width 1 height 4
radio input "true"
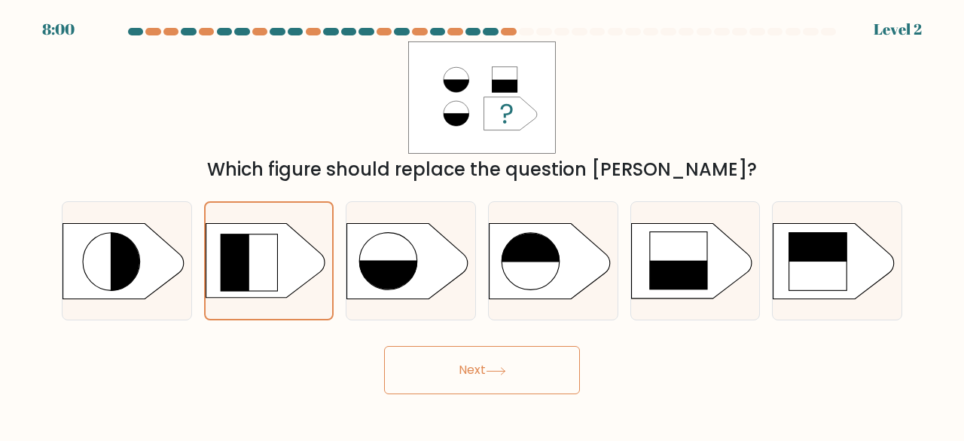
click at [510, 371] on button "Next" at bounding box center [482, 370] width 196 height 48
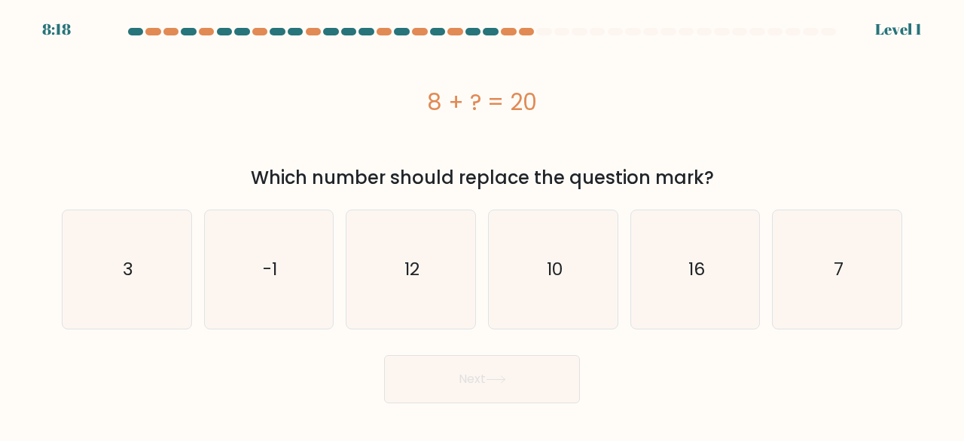
click at [301, 90] on div "8 + ? = 20" at bounding box center [482, 102] width 841 height 34
click at [295, 114] on div "8 + ? = 20" at bounding box center [482, 102] width 841 height 34
click at [450, 301] on icon "12" at bounding box center [411, 269] width 118 height 118
click at [482, 224] on input "c. 12" at bounding box center [482, 223] width 1 height 4
radio input "true"
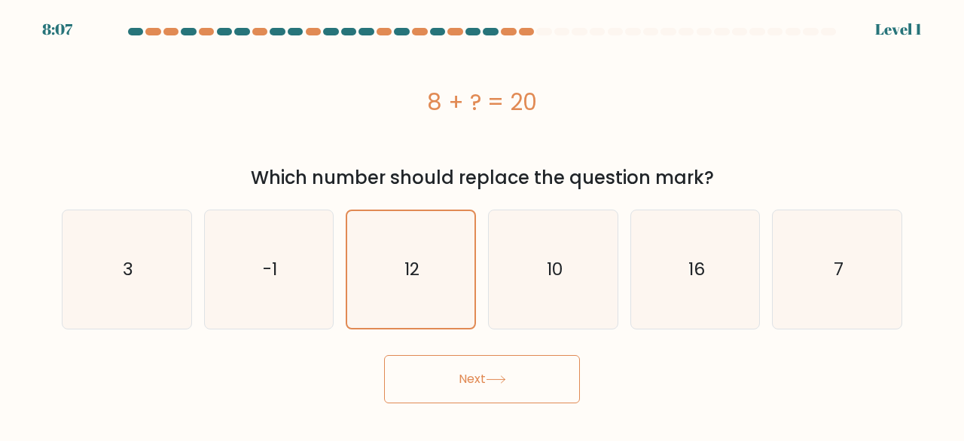
click at [465, 383] on button "Next" at bounding box center [482, 379] width 196 height 48
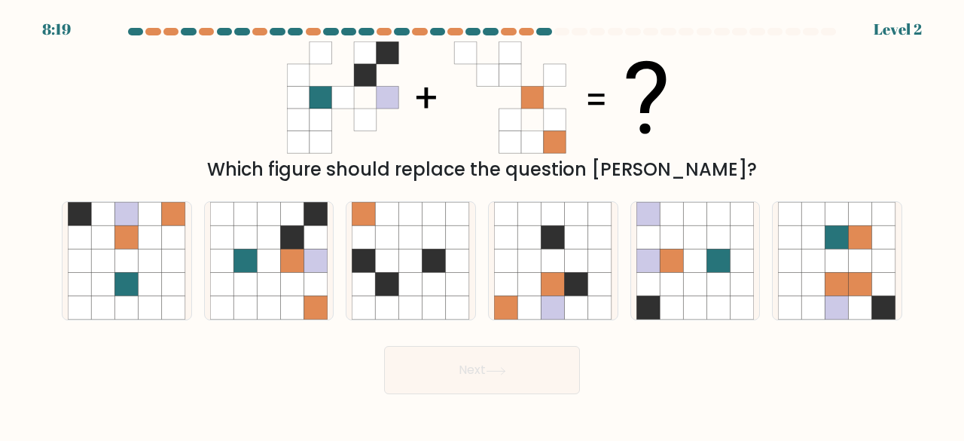
click at [230, 166] on div "Which figure should replace the question mark?" at bounding box center [482, 169] width 822 height 27
click at [402, 258] on icon at bounding box center [410, 260] width 23 height 23
click at [482, 224] on input "c." at bounding box center [482, 223] width 1 height 4
radio input "true"
click at [536, 367] on button "Next" at bounding box center [482, 370] width 196 height 48
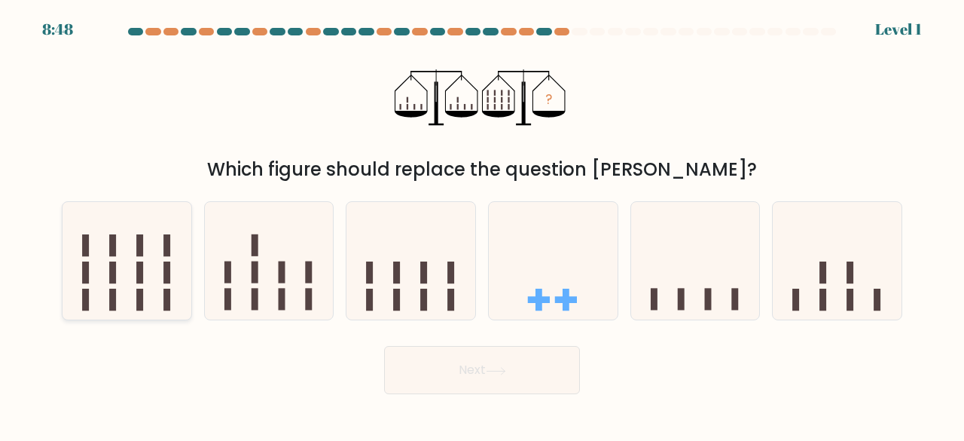
click at [145, 273] on icon at bounding box center [127, 260] width 129 height 106
click at [482, 224] on input "a." at bounding box center [482, 223] width 1 height 4
radio input "true"
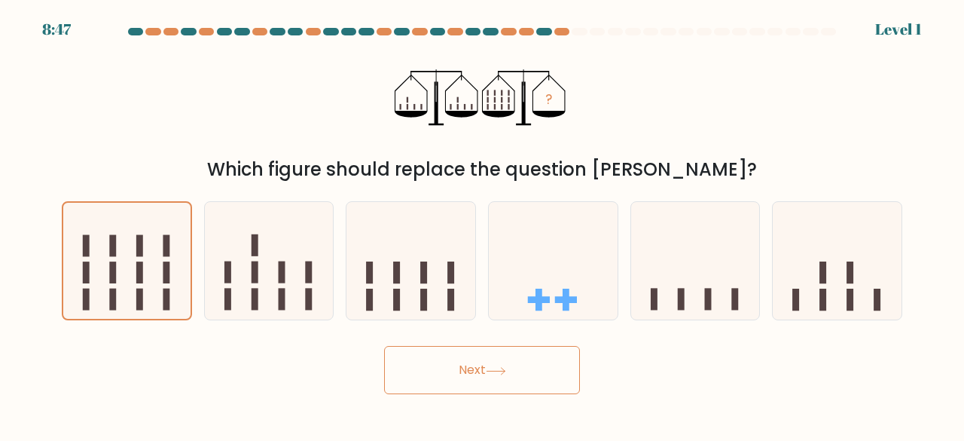
click at [453, 362] on button "Next" at bounding box center [482, 370] width 196 height 48
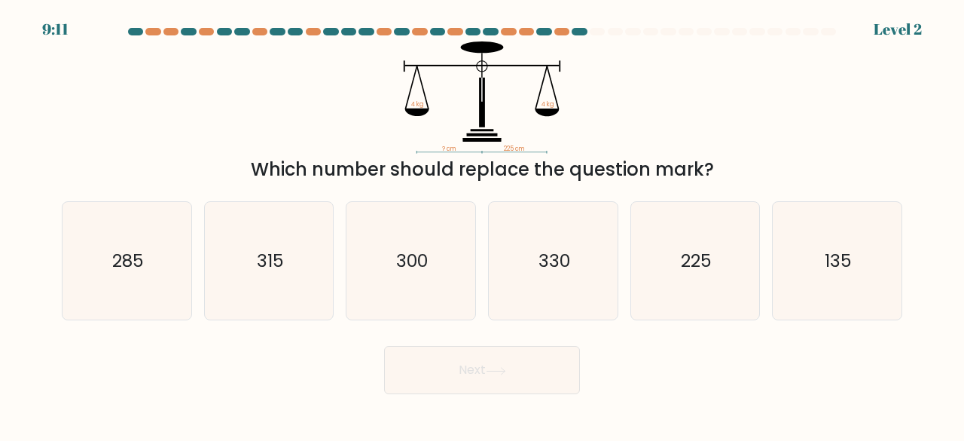
click at [318, 117] on icon "? cm 225 cm 4 kg 4 kg" at bounding box center [482, 97] width 452 height 112
click at [279, 245] on icon "315" at bounding box center [269, 261] width 118 height 118
click at [482, 224] on input "b. 315" at bounding box center [482, 223] width 1 height 4
radio input "true"
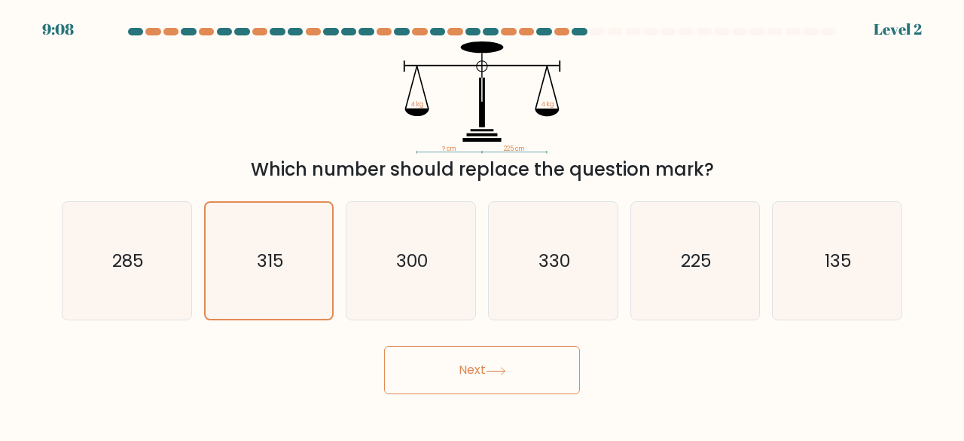
click at [512, 370] on button "Next" at bounding box center [482, 370] width 196 height 48
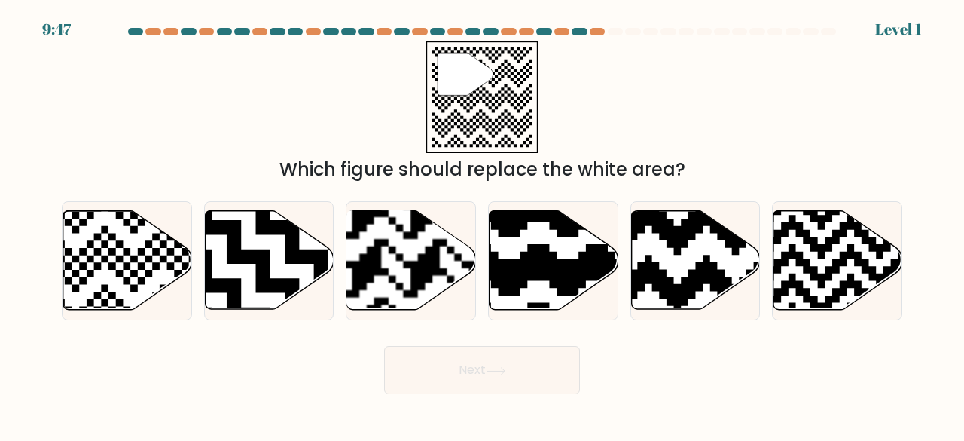
click at [158, 84] on div "" Which figure should replace the white area?" at bounding box center [482, 112] width 859 height 142
click at [139, 278] on icon at bounding box center [166, 313] width 233 height 233
click at [482, 224] on input "a." at bounding box center [482, 223] width 1 height 4
radio input "true"
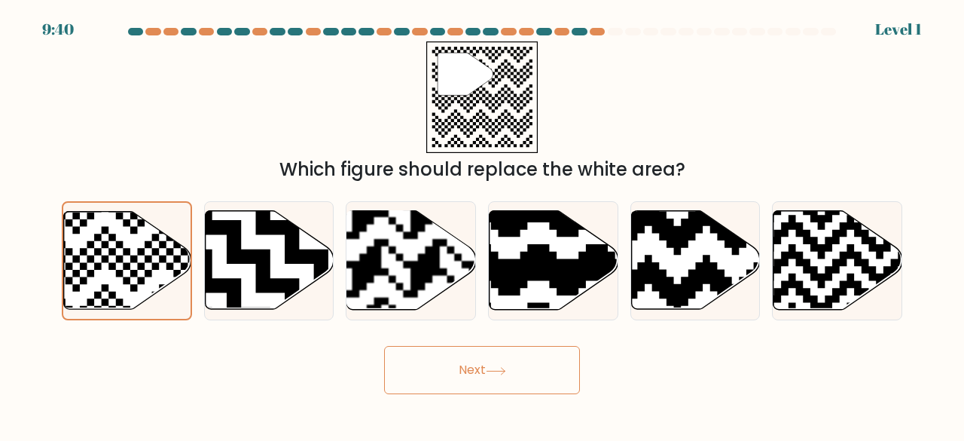
click at [505, 356] on button "Next" at bounding box center [482, 370] width 196 height 48
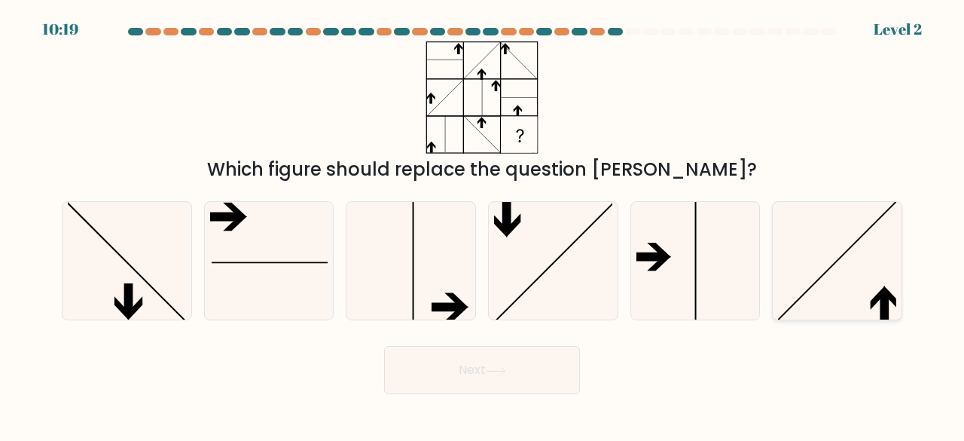
click at [783, 272] on icon at bounding box center [837, 261] width 118 height 118
click at [483, 224] on input "f." at bounding box center [482, 223] width 1 height 4
radio input "true"
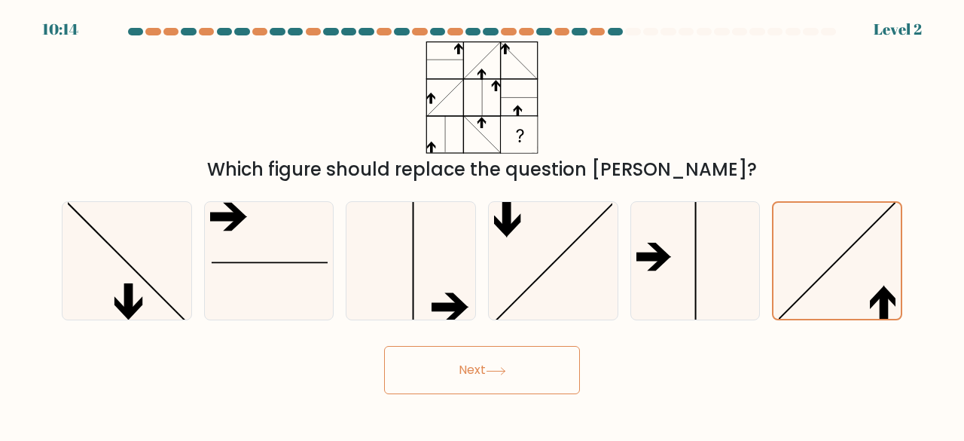
click at [531, 371] on button "Next" at bounding box center [482, 370] width 196 height 48
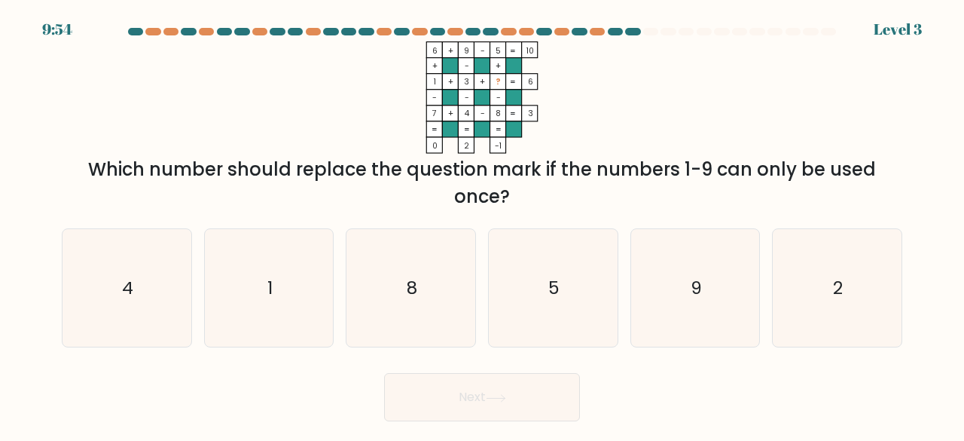
click at [434, 109] on tspan "7" at bounding box center [434, 113] width 5 height 11
click at [801, 267] on icon "2" at bounding box center [837, 288] width 118 height 118
click at [483, 224] on input "f. 2" at bounding box center [482, 223] width 1 height 4
radio input "true"
click at [548, 377] on button "Next" at bounding box center [482, 397] width 196 height 48
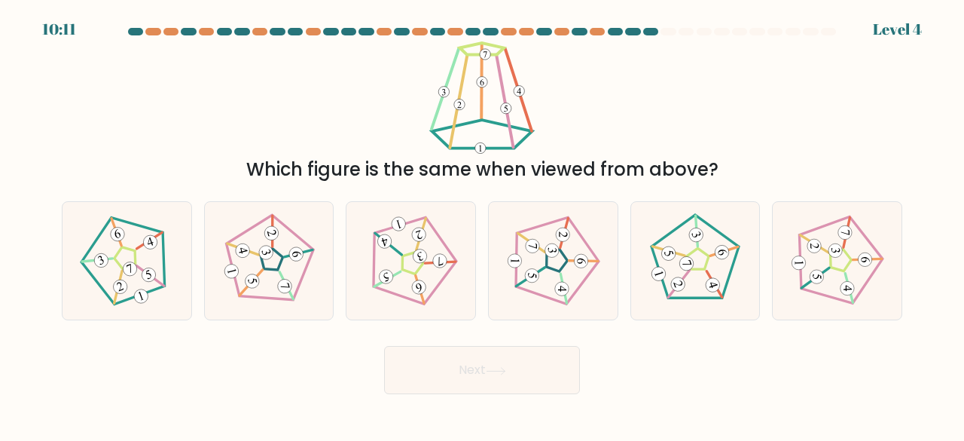
click at [334, 136] on div "Which figure is the same when viewed from above?" at bounding box center [482, 112] width 859 height 142
click at [374, 115] on div "Which figure is the same when viewed from above?" at bounding box center [482, 112] width 859 height 142
click at [145, 264] on icon at bounding box center [127, 260] width 94 height 94
click at [482, 224] on input "a." at bounding box center [482, 223] width 1 height 4
radio input "true"
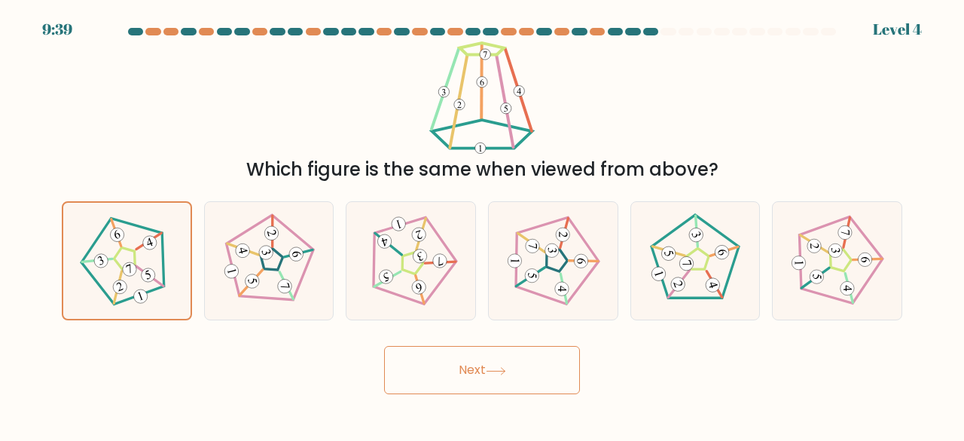
click at [455, 362] on button "Next" at bounding box center [482, 370] width 196 height 48
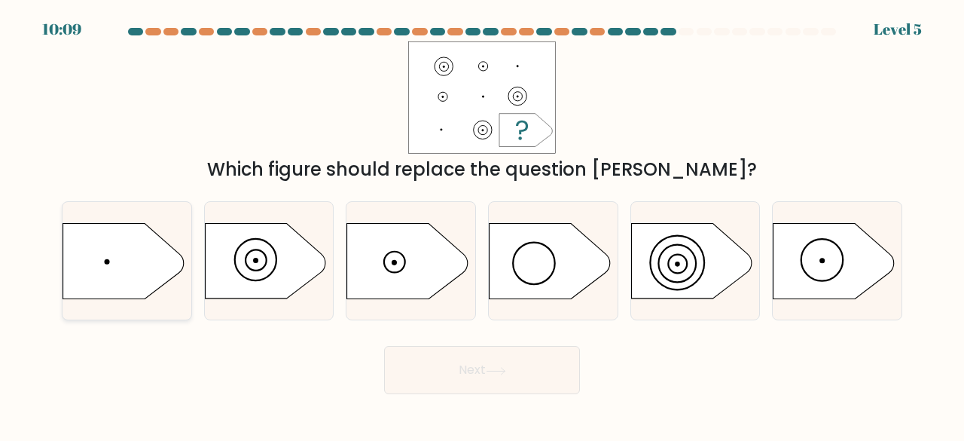
click at [139, 276] on icon at bounding box center [123, 260] width 121 height 75
click at [482, 224] on input "a." at bounding box center [482, 223] width 1 height 4
radio input "true"
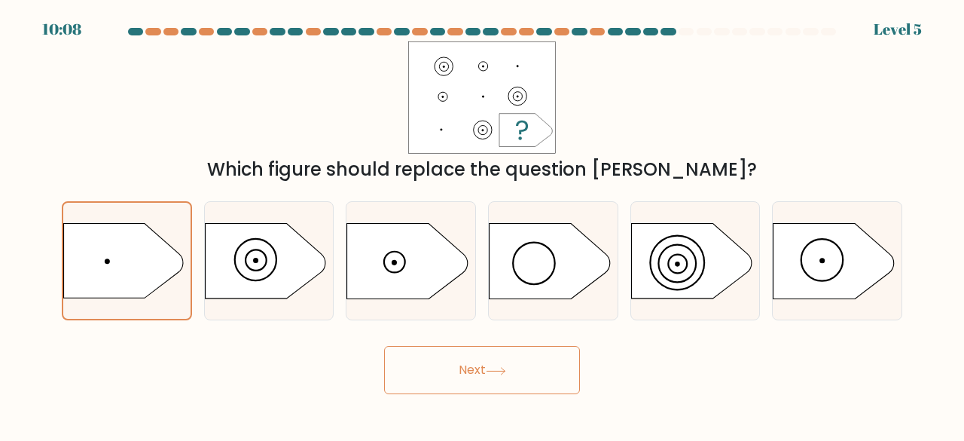
click at [497, 368] on icon at bounding box center [496, 371] width 20 height 8
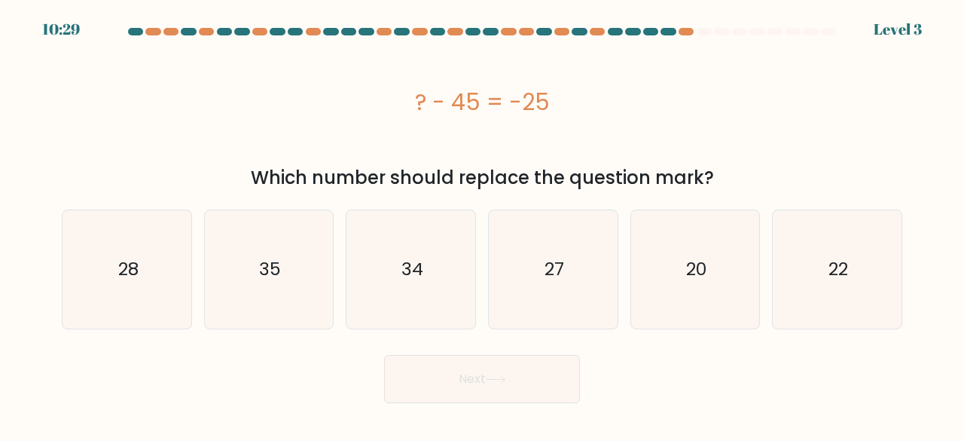
click at [240, 111] on div "? - 45 = -25" at bounding box center [482, 102] width 841 height 34
click at [657, 257] on icon "20" at bounding box center [695, 269] width 118 height 118
click at [483, 224] on input "e. 20" at bounding box center [482, 223] width 1 height 4
radio input "true"
click at [533, 381] on button "Next" at bounding box center [482, 379] width 196 height 48
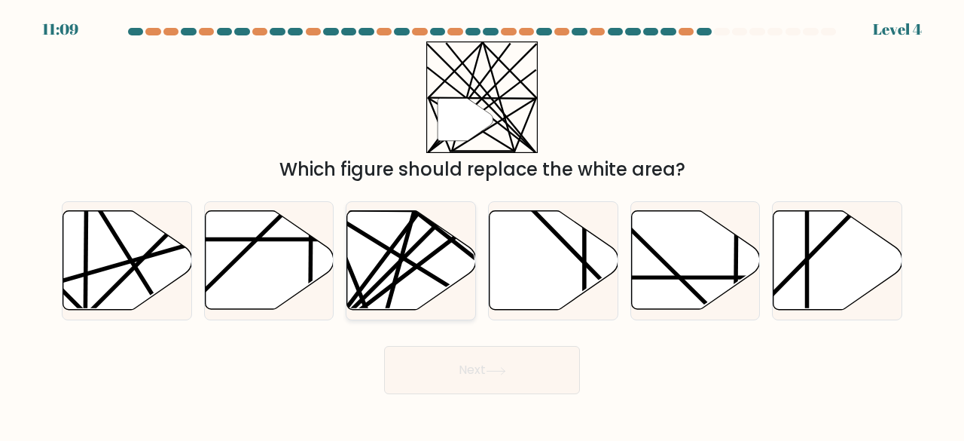
click at [414, 267] on line at bounding box center [425, 271] width 202 height 124
click at [482, 224] on input "c." at bounding box center [482, 223] width 1 height 4
radio input "true"
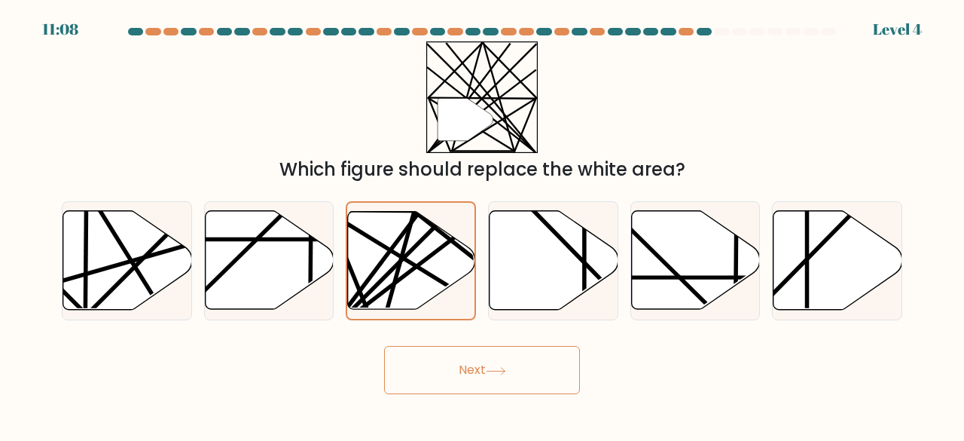
click at [464, 366] on button "Next" at bounding box center [482, 370] width 196 height 48
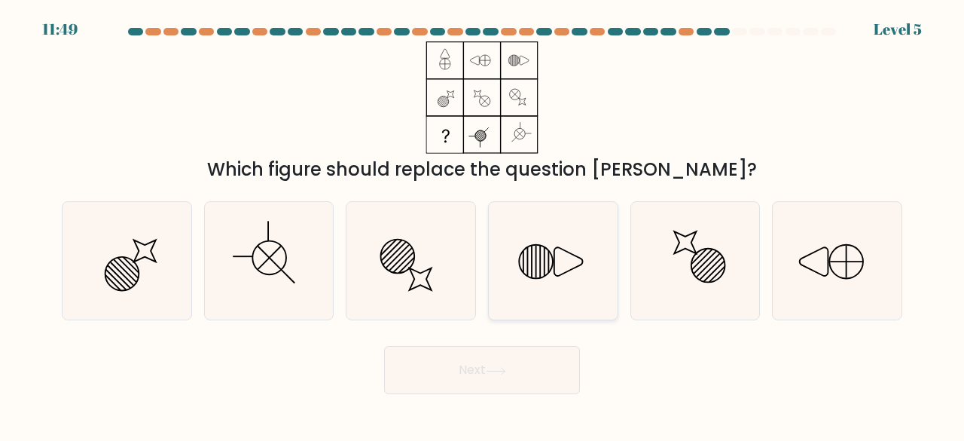
click at [550, 255] on icon at bounding box center [553, 261] width 118 height 118
click at [483, 224] on input "d." at bounding box center [482, 223] width 1 height 4
radio input "true"
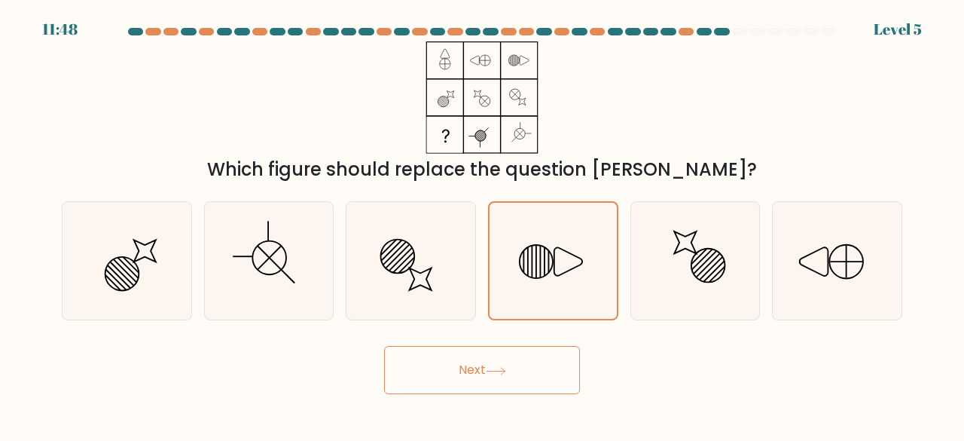
click at [508, 380] on button "Next" at bounding box center [482, 370] width 196 height 48
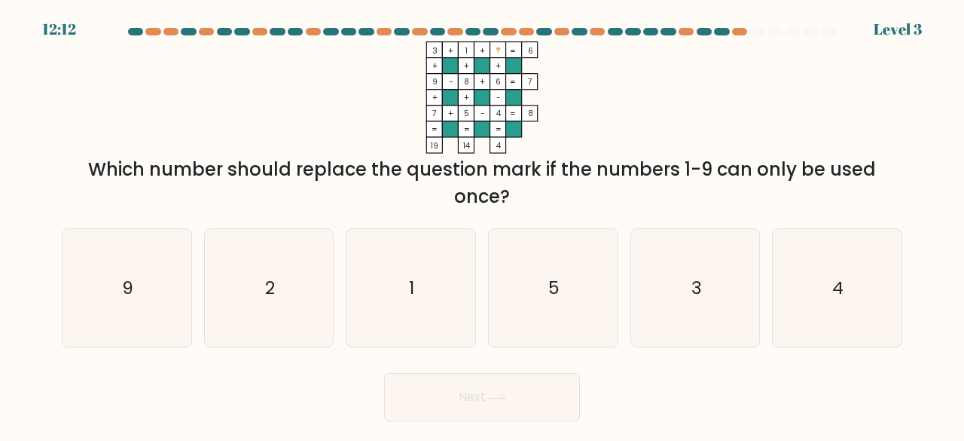
click at [362, 156] on div "Which number should replace the question mark if the numbers 1-9 can only be us…" at bounding box center [482, 183] width 822 height 54
click at [278, 267] on icon "2" at bounding box center [269, 288] width 118 height 118
click at [482, 224] on input "b. 2" at bounding box center [482, 223] width 1 height 4
radio input "true"
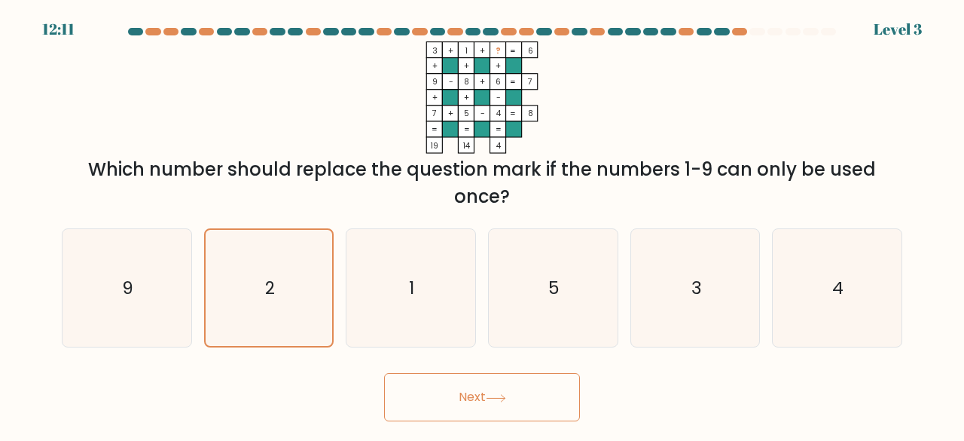
click at [551, 390] on button "Next" at bounding box center [482, 397] width 196 height 48
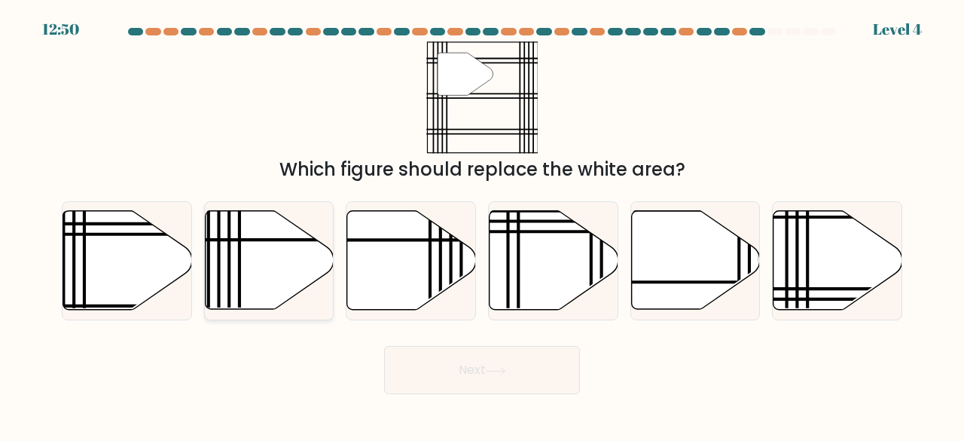
click at [285, 249] on icon at bounding box center [269, 260] width 129 height 99
click at [482, 224] on input "b." at bounding box center [482, 223] width 1 height 4
radio input "true"
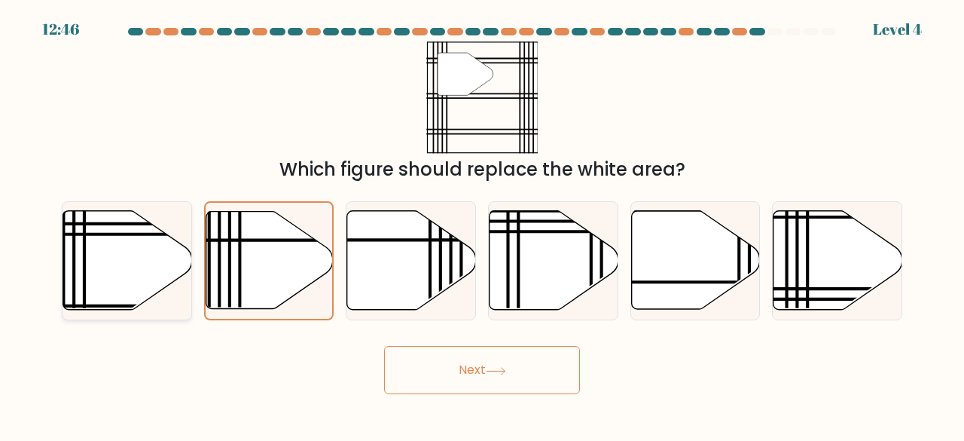
click at [140, 267] on icon at bounding box center [127, 260] width 129 height 99
click at [482, 224] on input "a." at bounding box center [482, 223] width 1 height 4
radio input "true"
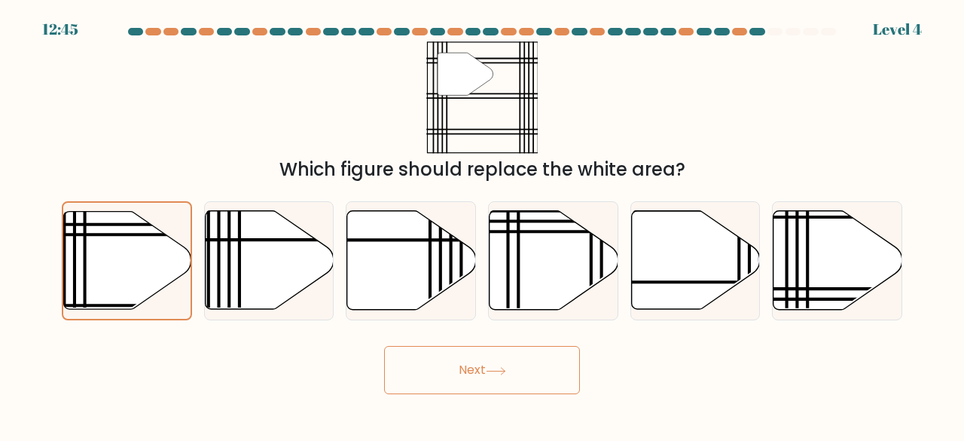
click at [489, 374] on button "Next" at bounding box center [482, 370] width 196 height 48
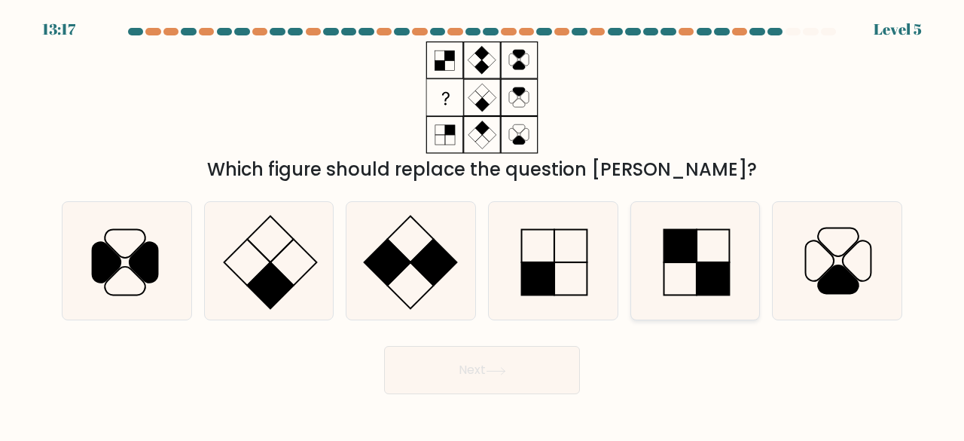
click at [678, 255] on rect at bounding box center [680, 245] width 33 height 33
click at [483, 224] on input "e." at bounding box center [482, 223] width 1 height 4
radio input "true"
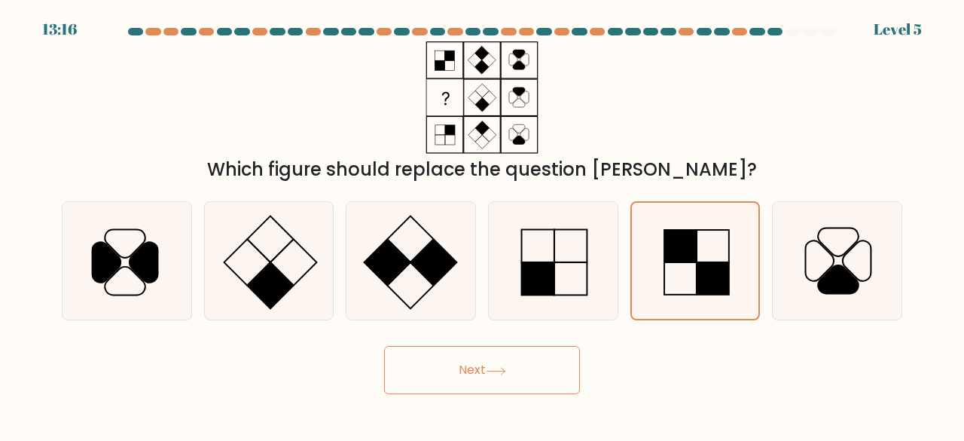
click at [514, 363] on button "Next" at bounding box center [482, 370] width 196 height 48
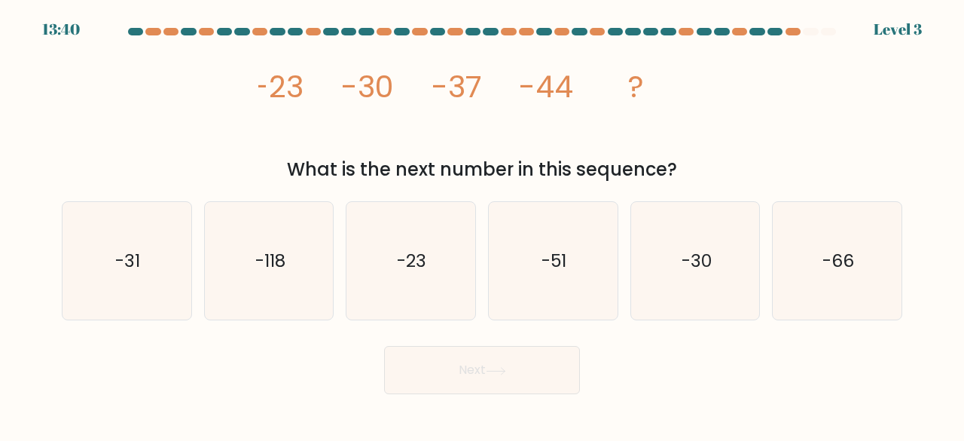
click at [244, 163] on div "What is the next number in this sequence?" at bounding box center [482, 169] width 822 height 27
click at [549, 249] on text "-51" at bounding box center [555, 260] width 26 height 25
click at [483, 224] on input "d. -51" at bounding box center [482, 223] width 1 height 4
radio input "true"
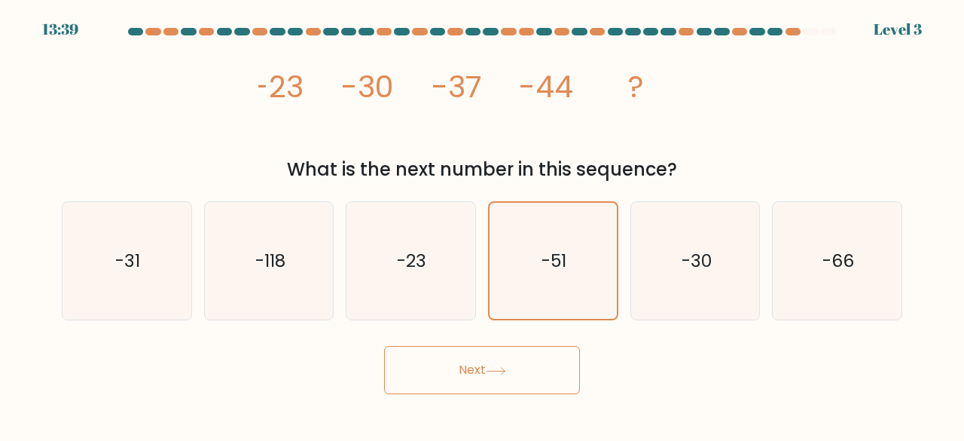
click at [526, 371] on button "Next" at bounding box center [482, 370] width 196 height 48
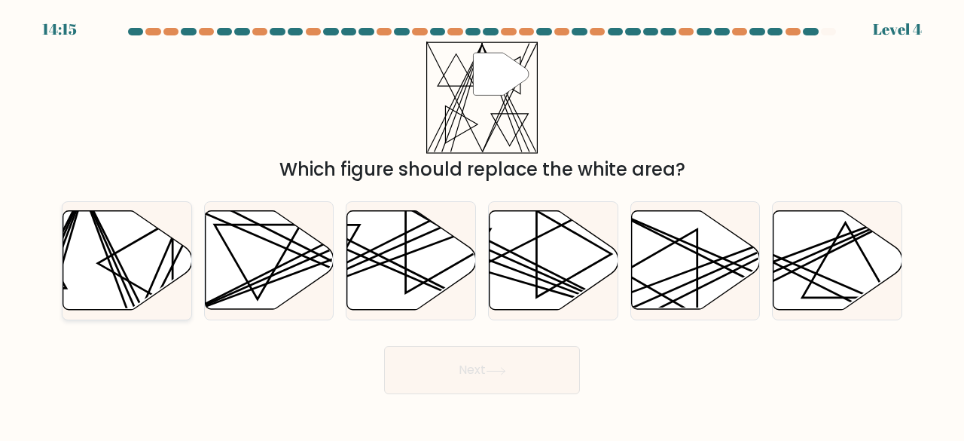
click at [146, 267] on icon at bounding box center [127, 260] width 129 height 99
click at [482, 224] on input "a." at bounding box center [482, 223] width 1 height 4
radio input "true"
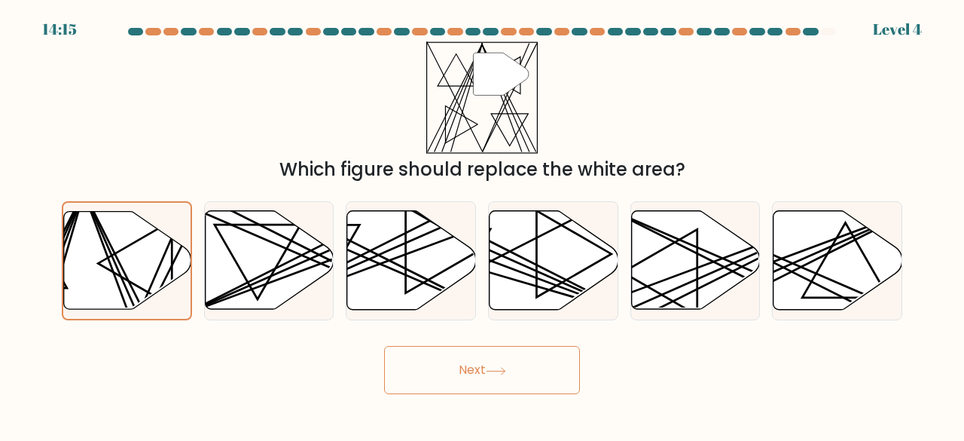
click at [482, 380] on button "Next" at bounding box center [482, 370] width 196 height 48
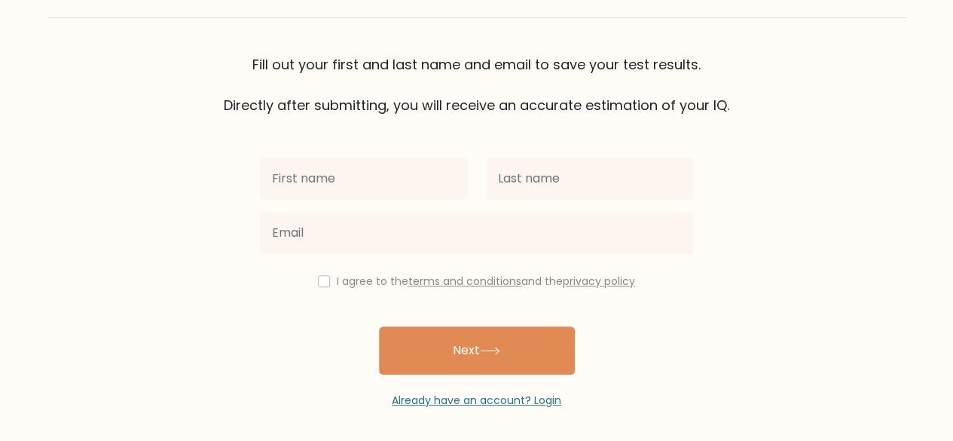
scroll to position [87, 0]
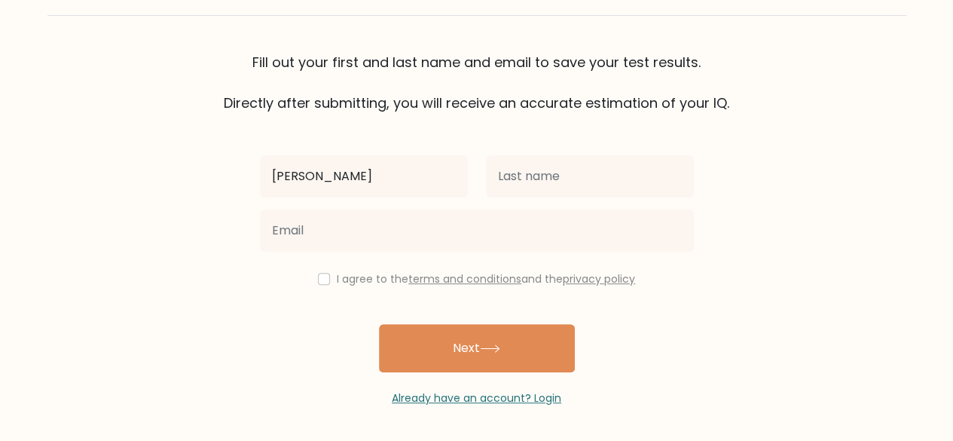
type input "[PERSON_NAME]"
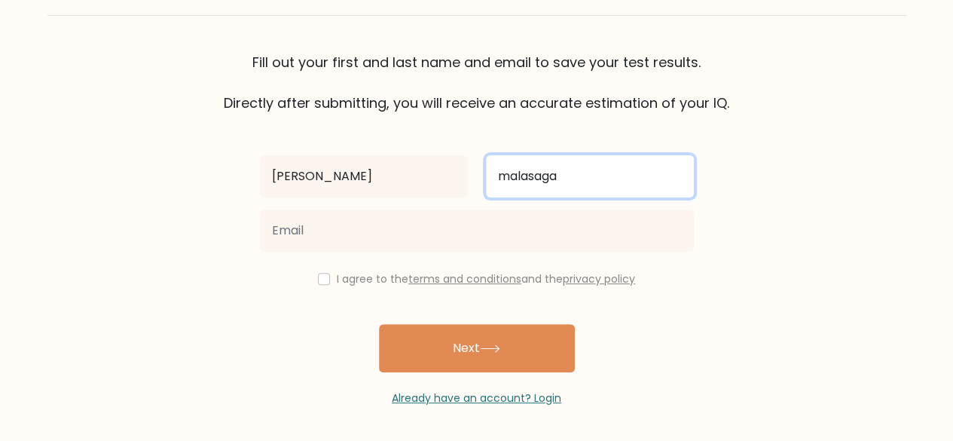
type input "malasaga"
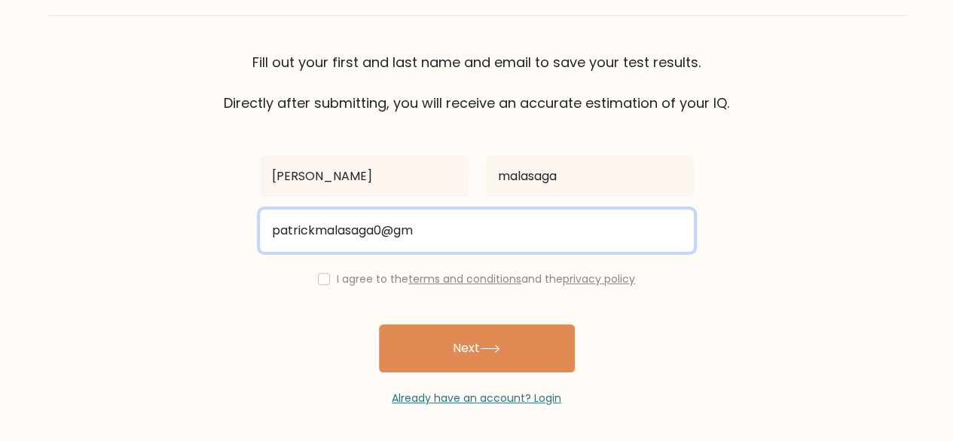
type input "[EMAIL_ADDRESS][DOMAIN_NAME]"
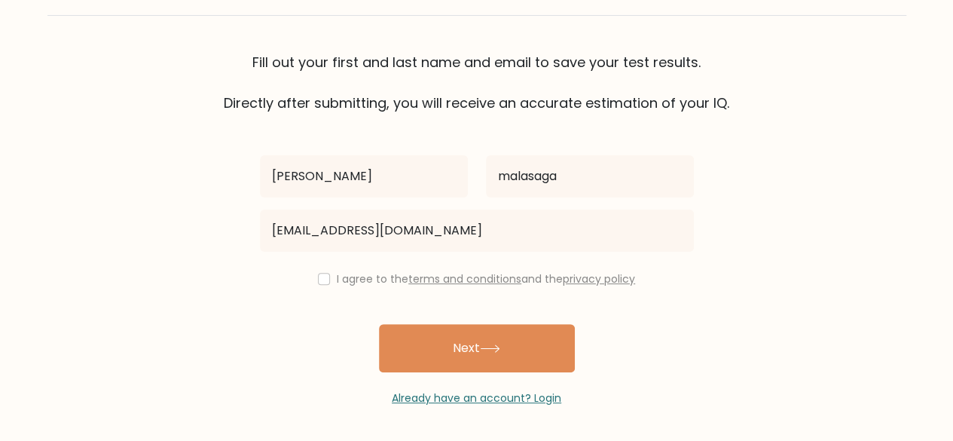
click at [312, 276] on div "I agree to the terms and conditions and the privacy policy" at bounding box center [477, 279] width 452 height 18
click at [319, 281] on input "checkbox" at bounding box center [324, 279] width 12 height 12
checkbox input "true"
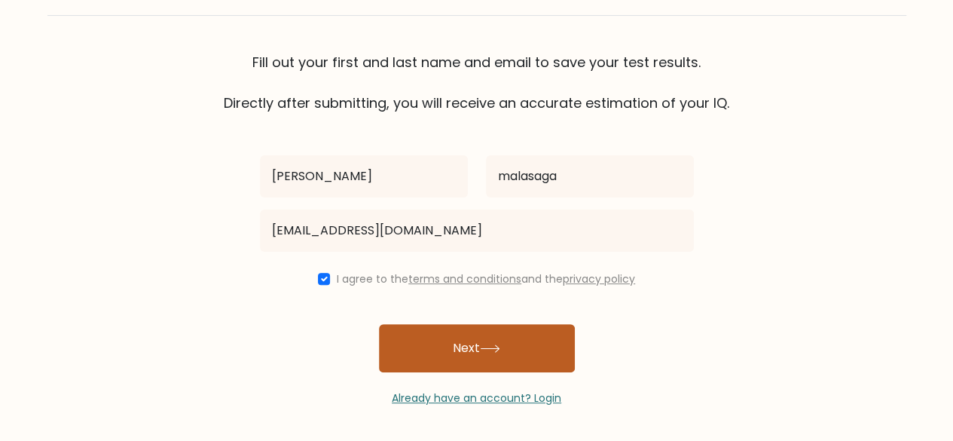
click at [511, 346] on button "Next" at bounding box center [477, 348] width 196 height 48
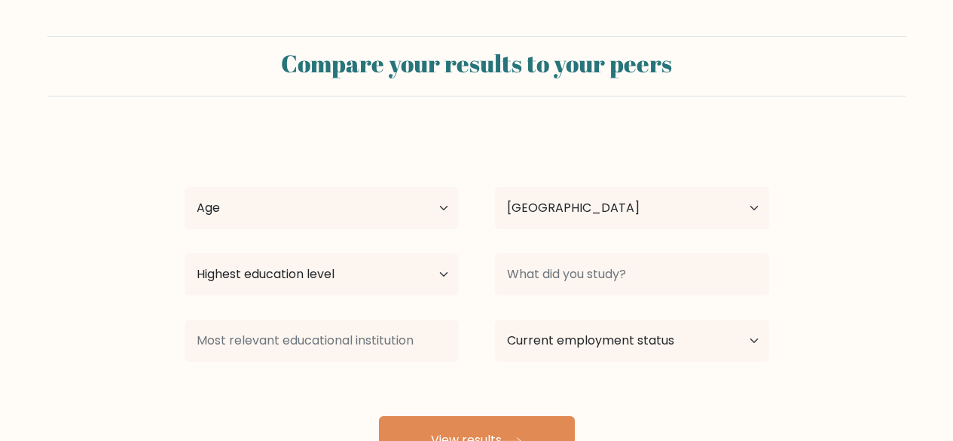
select select "PH"
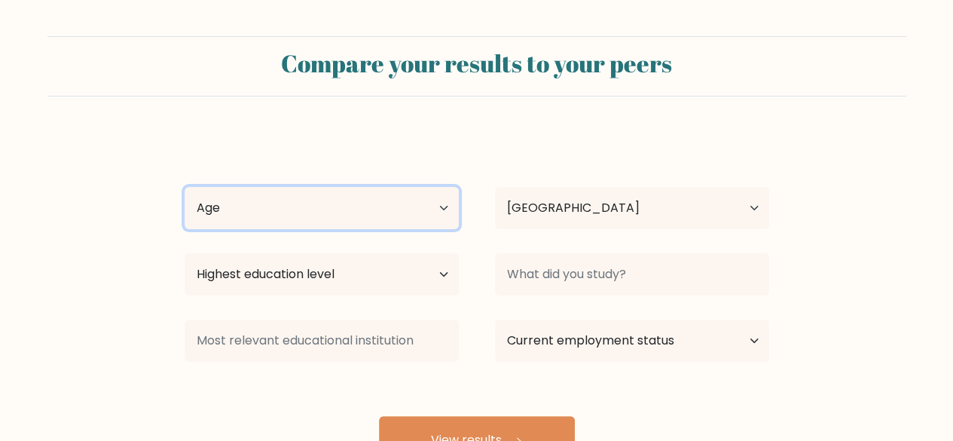
click at [402, 203] on select "Age Under 18 years old 18-24 years old 25-34 years old 35-44 years old 45-54 ye…" at bounding box center [322, 208] width 274 height 42
select select "18_24"
click at [185, 187] on select "Age Under 18 years old 18-24 years old 25-34 years old 35-44 years old 45-54 ye…" at bounding box center [322, 208] width 274 height 42
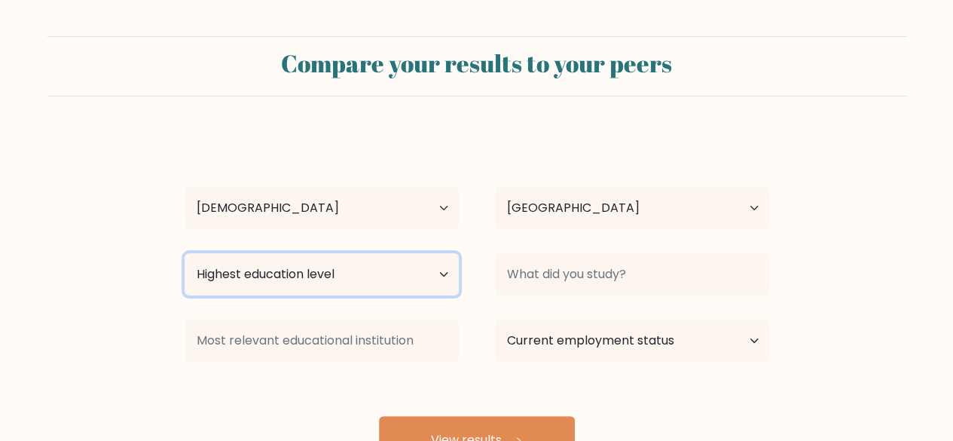
click at [425, 281] on select "Highest education level No schooling Primary Lower Secondary Upper Secondary Oc…" at bounding box center [322, 274] width 274 height 42
select select "bachelors_degree"
click at [185, 253] on select "Highest education level No schooling Primary Lower Secondary Upper Secondary Oc…" at bounding box center [322, 274] width 274 height 42
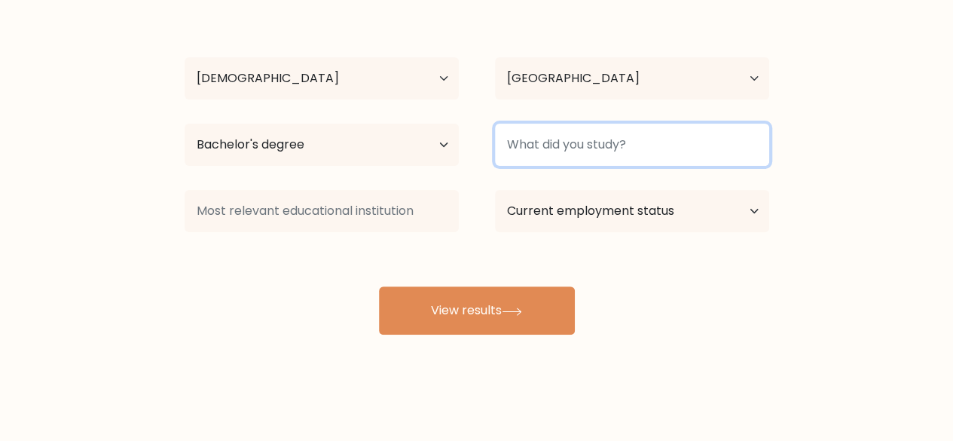
click at [561, 143] on input at bounding box center [632, 145] width 274 height 42
type input "Air Transportation"
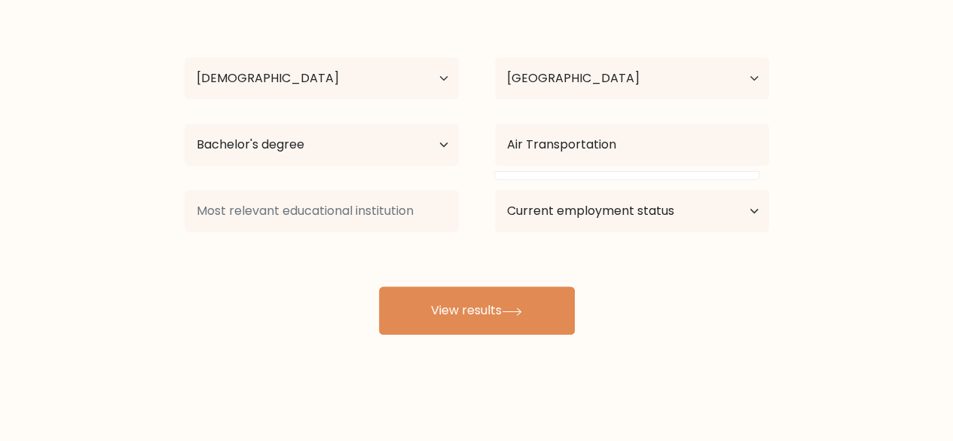
click at [847, 162] on form "Compare your results to your peers patrick malasaga Age Under 18 years old 18-2…" at bounding box center [476, 121] width 953 height 428
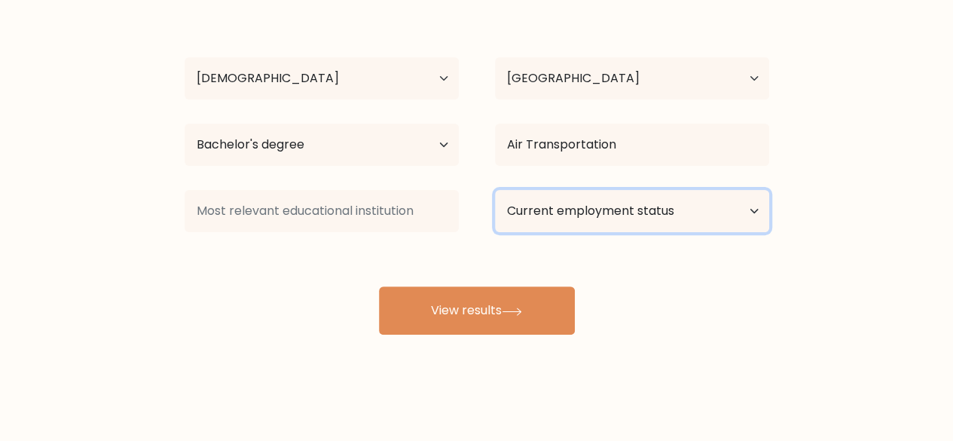
click at [692, 203] on select "Current employment status Employed Student Retired Other / prefer not to answer" at bounding box center [632, 211] width 274 height 42
select select "other"
click at [495, 190] on select "Current employment status Employed Student Retired Other / prefer not to answer" at bounding box center [632, 211] width 274 height 42
click at [638, 205] on select "Current employment status Employed Student Retired Other / prefer not to answer" at bounding box center [632, 211] width 274 height 42
click at [495, 190] on select "Current employment status Employed Student Retired Other / prefer not to answer" at bounding box center [632, 211] width 274 height 42
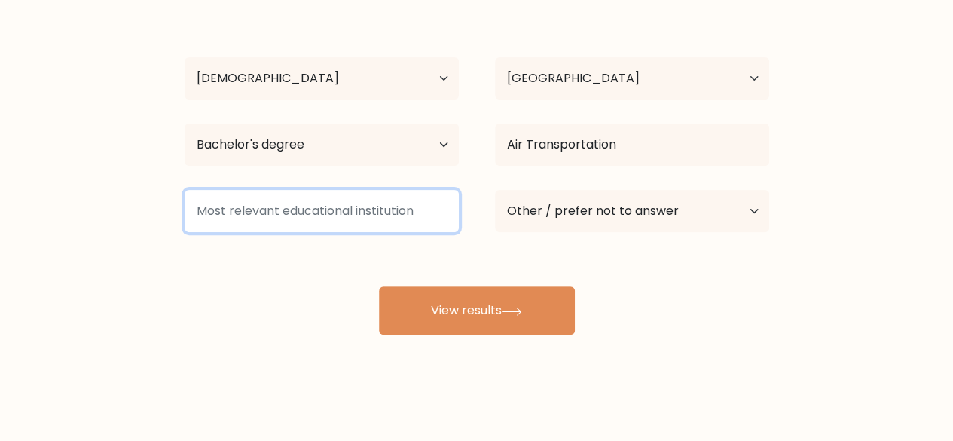
click at [378, 215] on input at bounding box center [322, 211] width 274 height 42
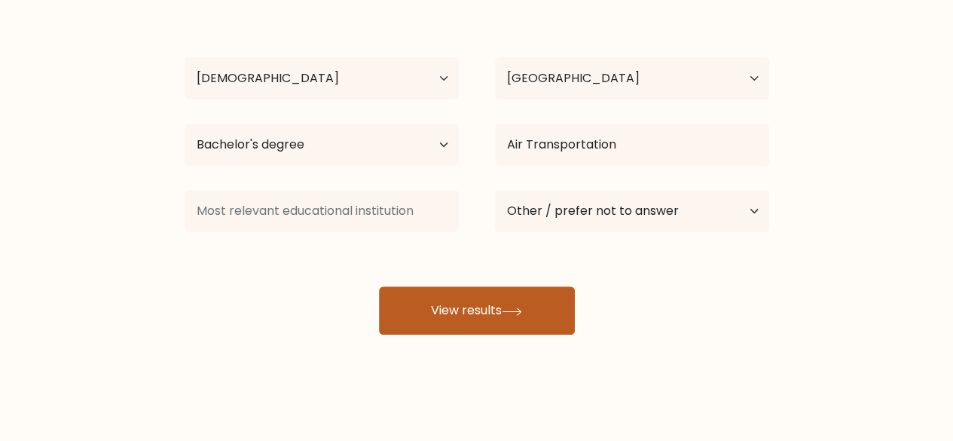
click at [443, 301] on button "View results" at bounding box center [477, 310] width 196 height 48
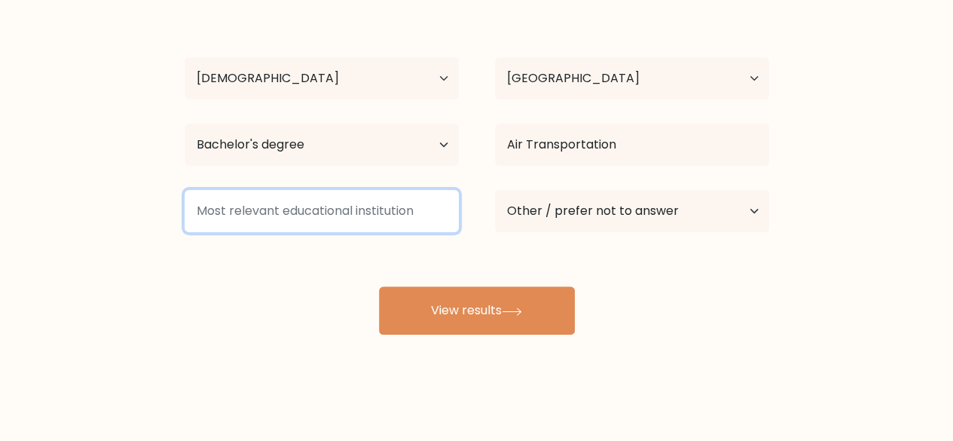
click at [378, 209] on input at bounding box center [322, 211] width 274 height 42
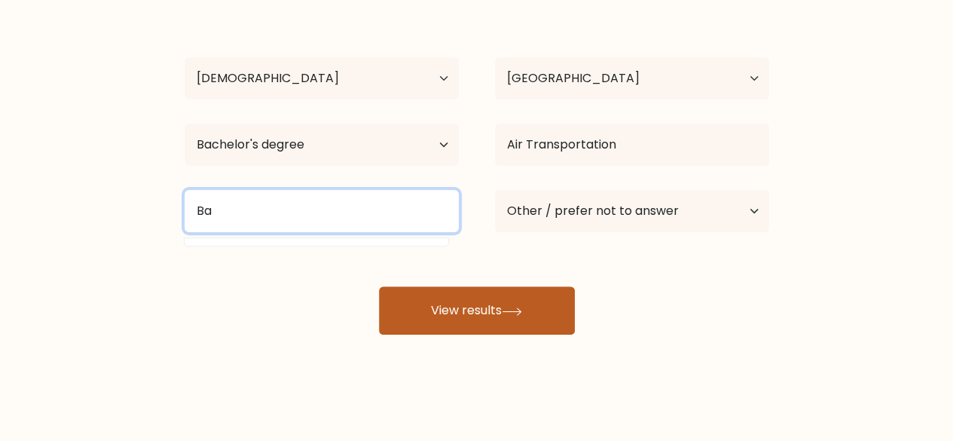
type input "B"
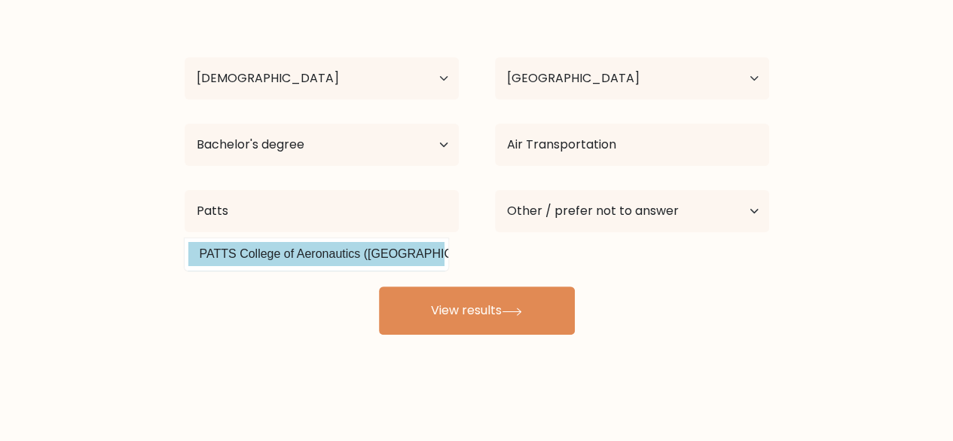
click at [417, 259] on option "PATTS College of Aeronautics (Philippines)" at bounding box center [316, 254] width 256 height 24
type input "PATTS College of Aeronautics"
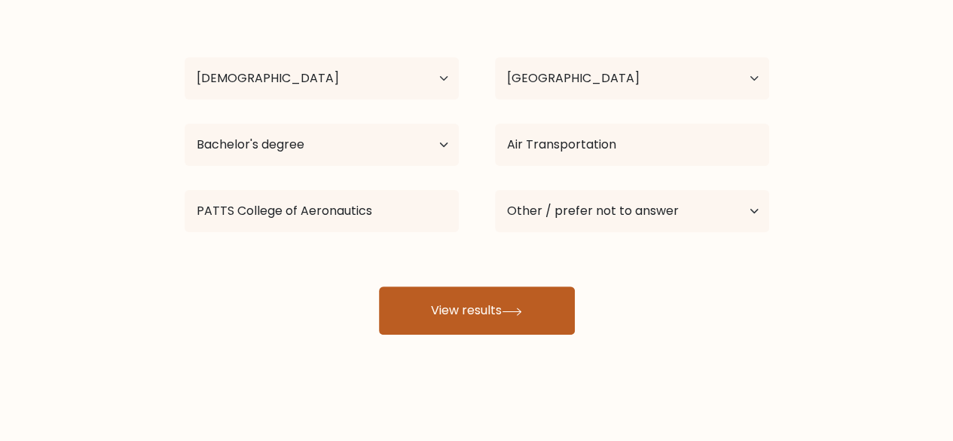
click at [428, 288] on button "View results" at bounding box center [477, 310] width 196 height 48
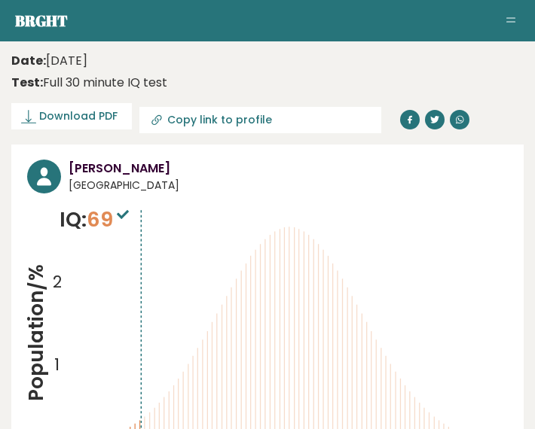
click at [108, 219] on span "69" at bounding box center [110, 220] width 46 height 28
click at [241, 236] on icon "Population/% IQ 0 1 2 60 70 80 90 100 110 120 130 140" at bounding box center [267, 353] width 481 height 297
click at [105, 224] on span "69" at bounding box center [110, 220] width 46 height 28
drag, startPoint x: 99, startPoint y: 215, endPoint x: 114, endPoint y: 218, distance: 15.5
click at [114, 218] on span "69" at bounding box center [110, 220] width 46 height 28
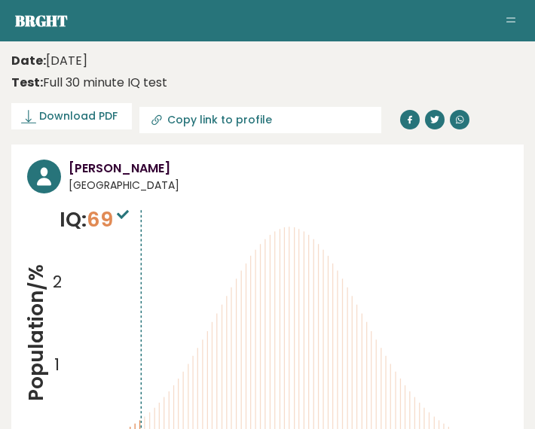
click at [95, 215] on span "69" at bounding box center [110, 220] width 46 height 28
drag, startPoint x: 95, startPoint y: 215, endPoint x: 113, endPoint y: 218, distance: 18.5
click at [113, 218] on span "69" at bounding box center [110, 220] width 46 height 28
click at [114, 224] on span "69" at bounding box center [110, 220] width 46 height 28
drag, startPoint x: 93, startPoint y: 220, endPoint x: 111, endPoint y: 221, distance: 18.8
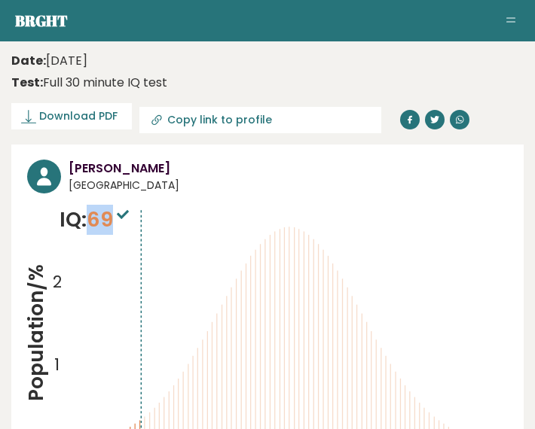
click at [111, 221] on span "69" at bounding box center [110, 220] width 46 height 28
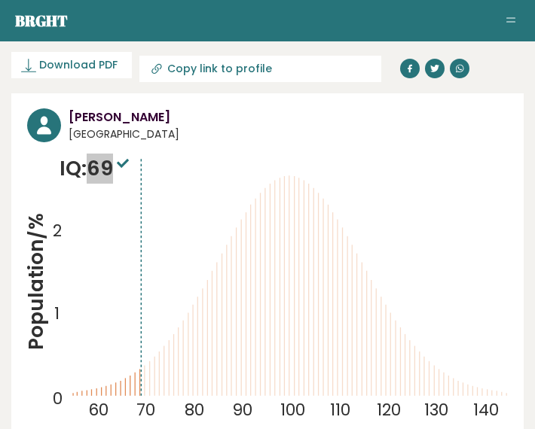
scroll to position [75, 0]
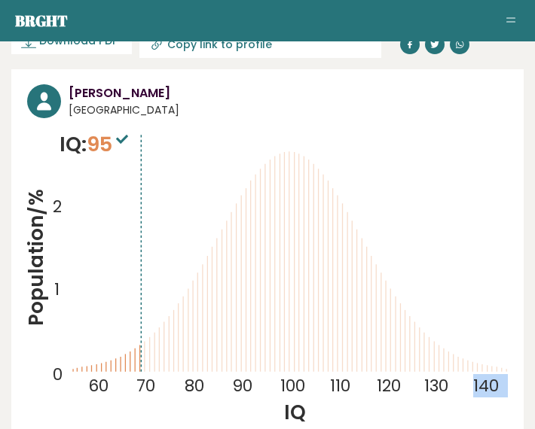
drag, startPoint x: 144, startPoint y: 353, endPoint x: 163, endPoint y: 354, distance: 18.8
click at [163, 354] on icon "Population/% IQ 0 1 2 60 70 80 90 100 110 120 130 140" at bounding box center [267, 278] width 481 height 297
click at [164, 349] on icon at bounding box center [164, 347] width 0 height 50
drag, startPoint x: 111, startPoint y: 221, endPoint x: 81, endPoint y: 337, distance: 119.1
click at [81, 337] on icon "Population/% IQ 0 1 2 60 70 80 90 100 110 120 130 140" at bounding box center [267, 278] width 481 height 297
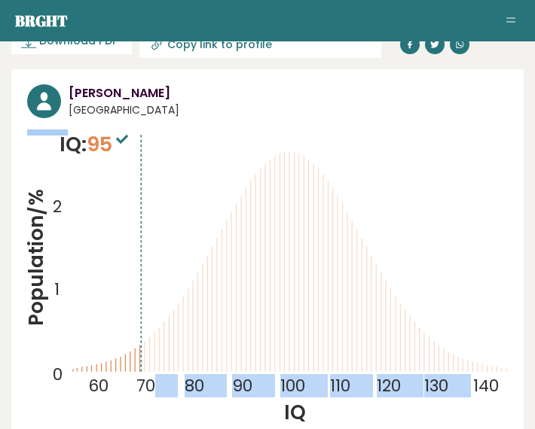
drag, startPoint x: 134, startPoint y: 389, endPoint x: 156, endPoint y: 389, distance: 21.8
click at [156, 389] on icon "Population/% IQ 0 1 2 60 70 80 90 100 110 120 130 140" at bounding box center [267, 278] width 481 height 297
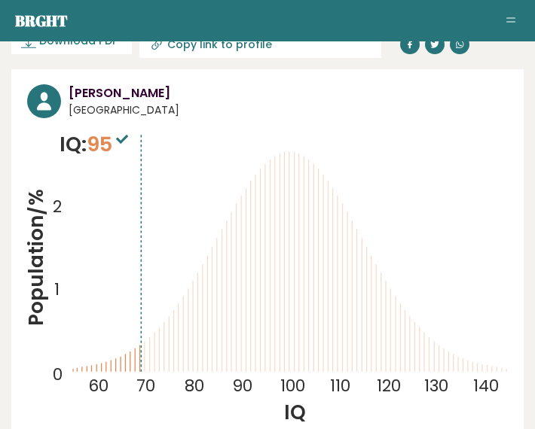
click at [142, 389] on tspan "70" at bounding box center [145, 385] width 19 height 23
drag, startPoint x: 140, startPoint y: 389, endPoint x: 152, endPoint y: 389, distance: 12.1
click at [152, 389] on tspan "70" at bounding box center [145, 385] width 19 height 23
click at [160, 378] on icon "Population/% IQ 0 1 2 60 90 80 90 100 110 120 130 140" at bounding box center [267, 278] width 481 height 297
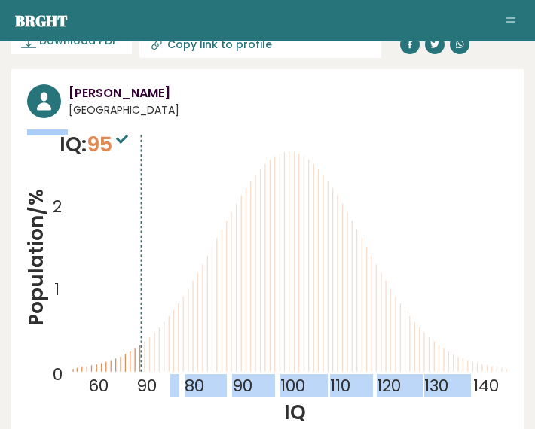
click at [143, 235] on icon "Population/% IQ 0 1 2 60 90 80 90 100 110 120 130 140" at bounding box center [267, 278] width 481 height 297
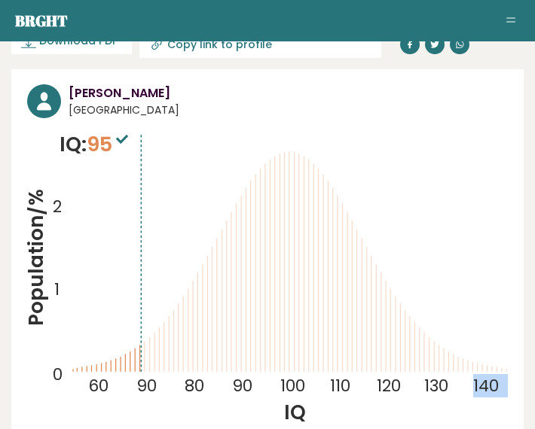
drag, startPoint x: 143, startPoint y: 229, endPoint x: 133, endPoint y: 228, distance: 10.6
click at [138, 228] on icon "Population/% IQ 0 1 2 60 90 80 90 100 110 120 130 140" at bounding box center [267, 278] width 481 height 297
click at [133, 228] on icon "Population/% IQ 0 1 2 60 90 80 90 100 110 120 130 140" at bounding box center [267, 278] width 481 height 297
click at [144, 222] on icon "Population/% IQ 0 1 2 60 90 80 90 100 110 120 130 140" at bounding box center [267, 278] width 481 height 297
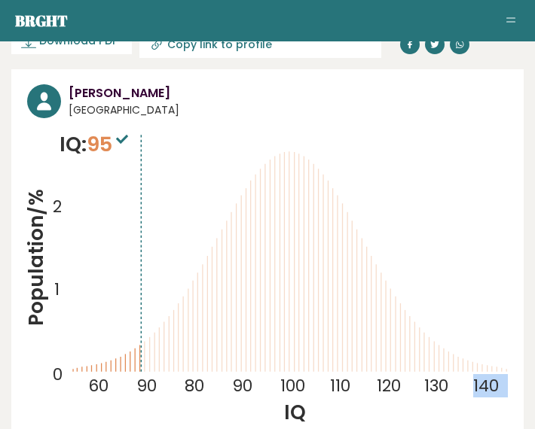
click at [187, 183] on icon "Population/% IQ 0 1 2 60 90 80 90 100 110 120 130 140" at bounding box center [267, 278] width 481 height 297
click at [141, 219] on line at bounding box center [141, 252] width 0 height 239
click at [231, 250] on icon at bounding box center [231, 292] width 0 height 160
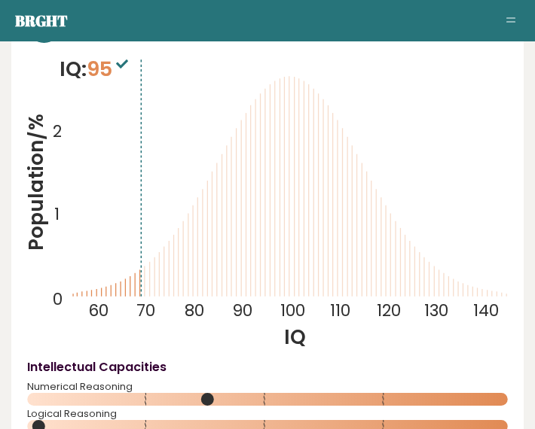
scroll to position [226, 0]
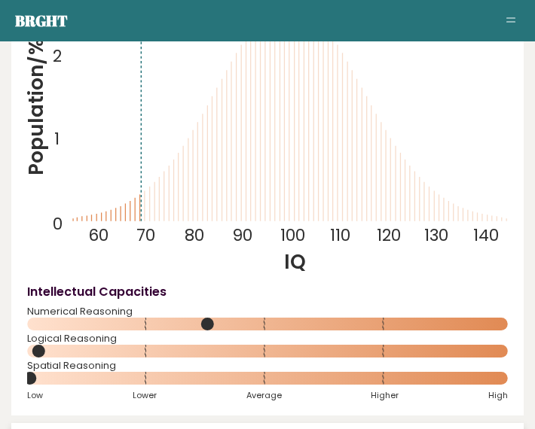
click at [214, 331] on circle at bounding box center [207, 324] width 13 height 13
click at [141, 123] on line at bounding box center [141, 101] width 0 height 239
click at [144, 123] on icon "Population/% IQ 0 1 2 60 70 80 90 100 110 120 130 140" at bounding box center [267, 127] width 481 height 297
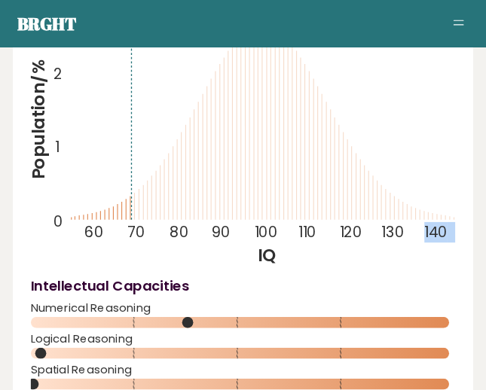
scroll to position [225, 0]
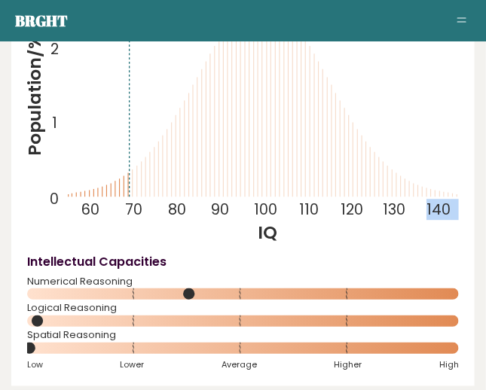
click at [138, 108] on icon "Population/% IQ 0 1 2 60 70 80 90 100 110 120 130 140" at bounding box center [243, 113] width 432 height 266
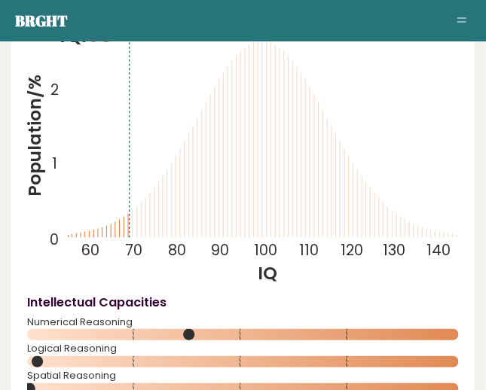
scroll to position [157, 0]
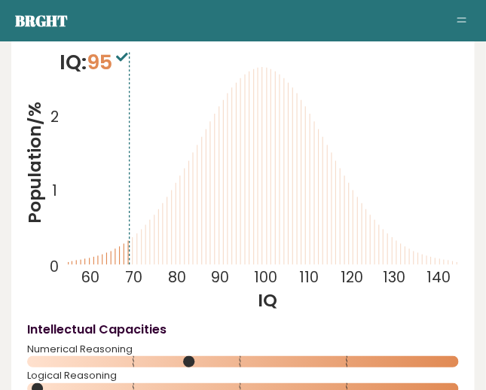
drag, startPoint x: 135, startPoint y: 113, endPoint x: 128, endPoint y: 109, distance: 7.8
click at [128, 109] on icon "Population/% IQ 0 1 2 60 70 80 90 100 110 120 130 140" at bounding box center [243, 180] width 432 height 266
click at [134, 107] on icon "Population/% IQ 0 1 2 60 70 80 90 100 110 120 130 140" at bounding box center [243, 180] width 432 height 266
click at [207, 368] on rect at bounding box center [243, 361] width 432 height 11
click at [129, 175] on icon "Population/% IQ 0 1 2 60 70 80 90 100 110 120 130 140" at bounding box center [243, 180] width 432 height 266
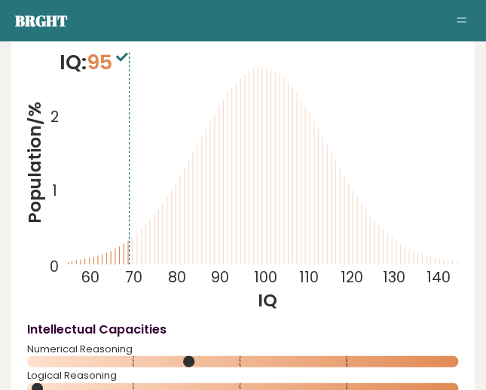
click at [133, 176] on icon "Population/% IQ 0 1 2 60 70 80 90 100 110 120 130 140" at bounding box center [243, 180] width 432 height 266
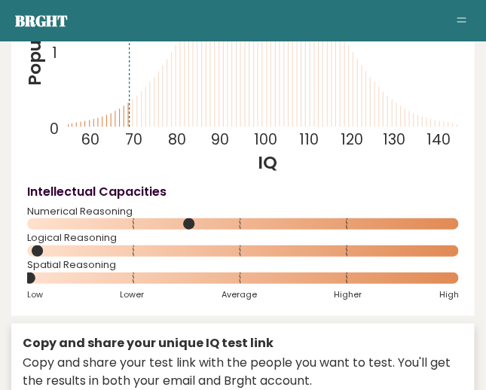
scroll to position [250, 0]
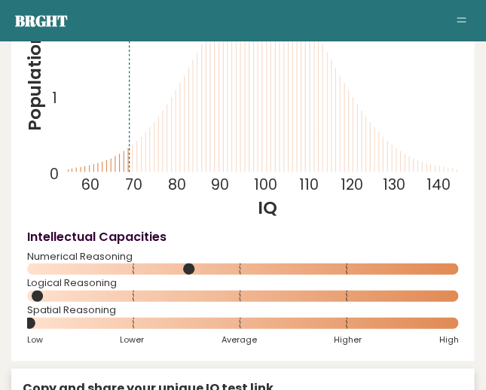
click at [132, 142] on icon "Population/% IQ 0 1 2 60 70 80 90 100 110 120 130 140" at bounding box center [243, 88] width 432 height 266
click at [127, 141] on icon "Population/% IQ 0 1 2 60 70 80 90 100 110 120 130 140" at bounding box center [243, 88] width 432 height 266
click at [133, 142] on icon "Population/% IQ 0 1 2 60 70 80 90 100 110 120 130 140" at bounding box center [243, 88] width 432 height 266
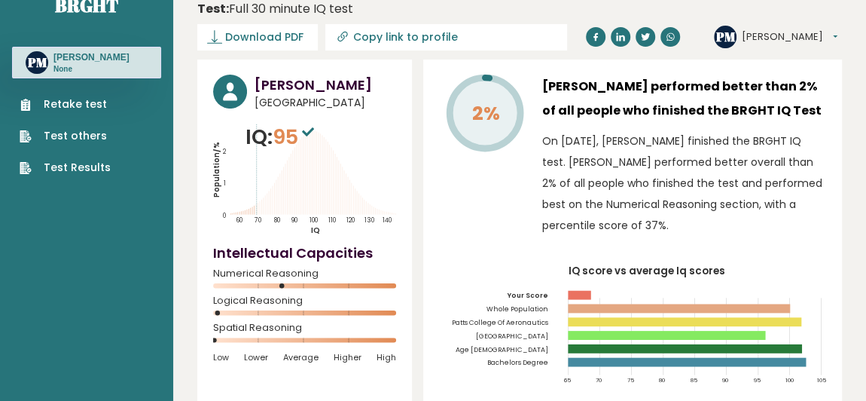
scroll to position [0, 0]
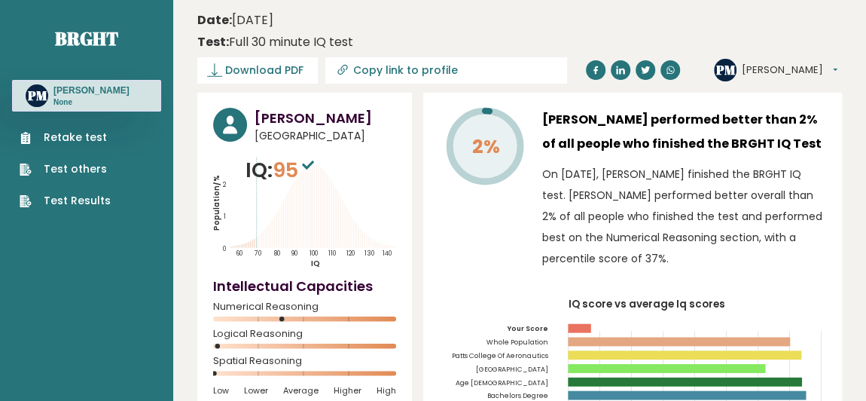
click at [87, 131] on link "Retake test" at bounding box center [65, 138] width 91 height 16
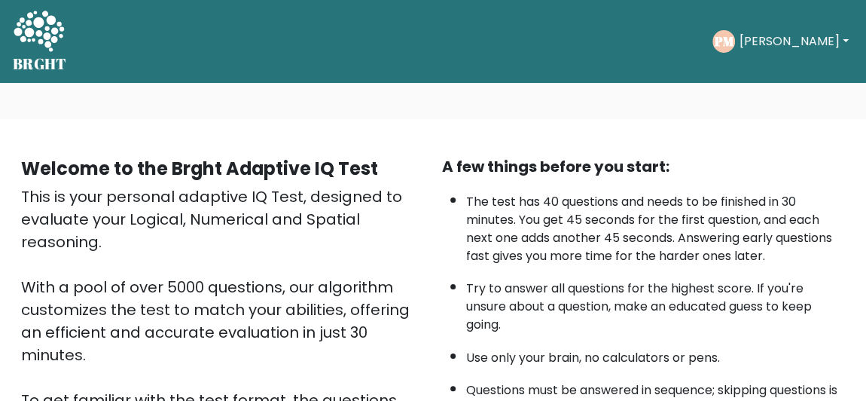
scroll to position [136, 0]
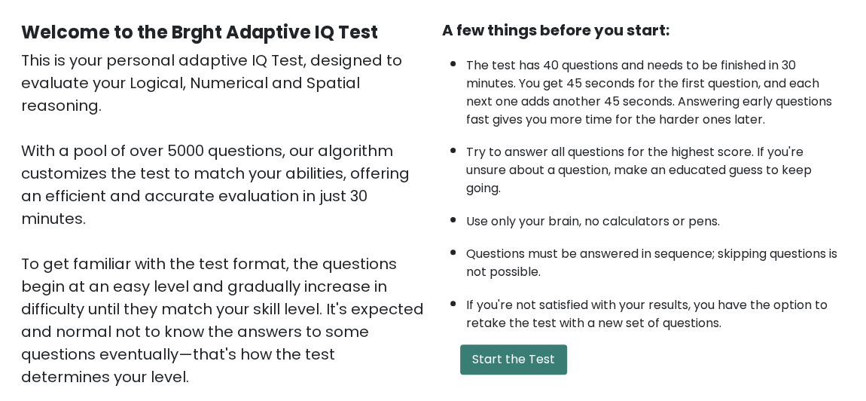
click at [517, 353] on button "Start the Test" at bounding box center [513, 359] width 107 height 30
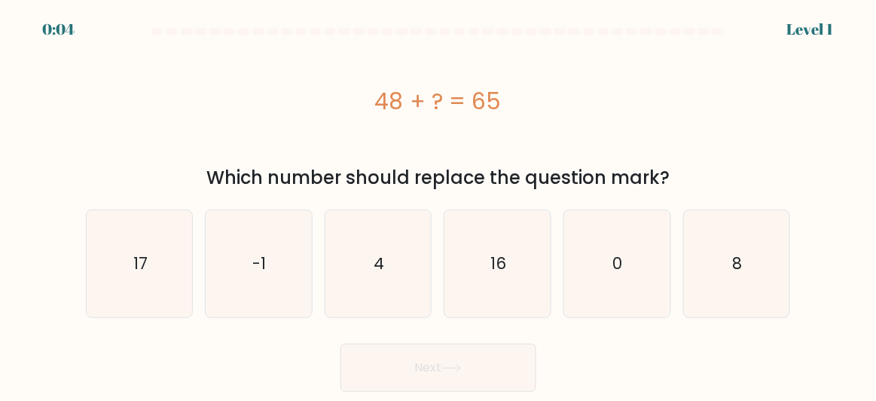
click at [293, 75] on div "48 + ? = 65" at bounding box center [438, 101] width 705 height 121
